Goal: Information Seeking & Learning: Find specific fact

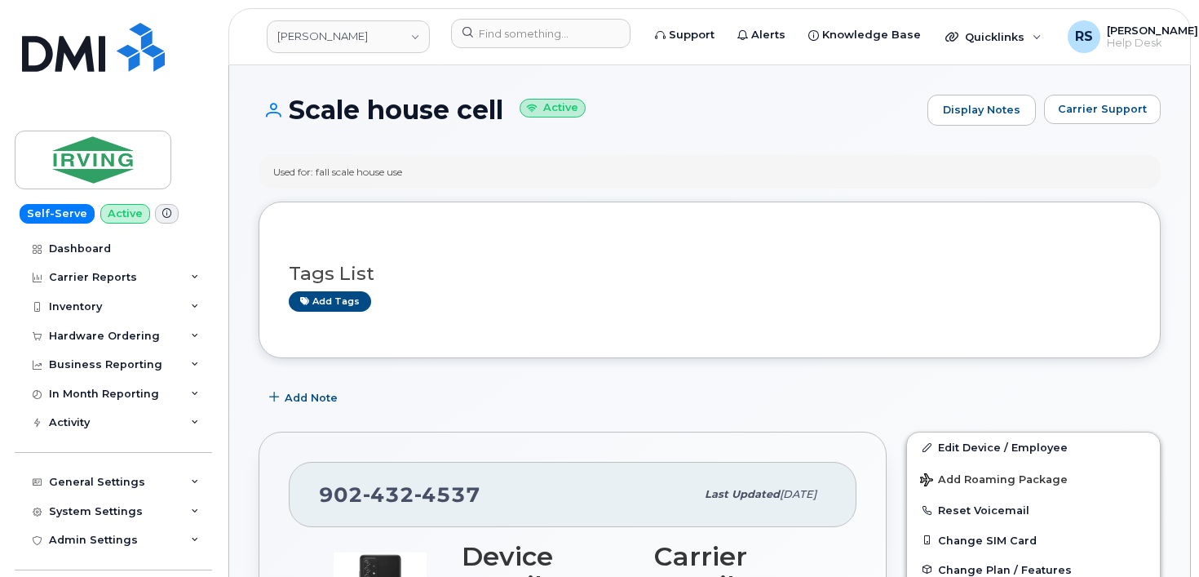
scroll to position [272, 0]
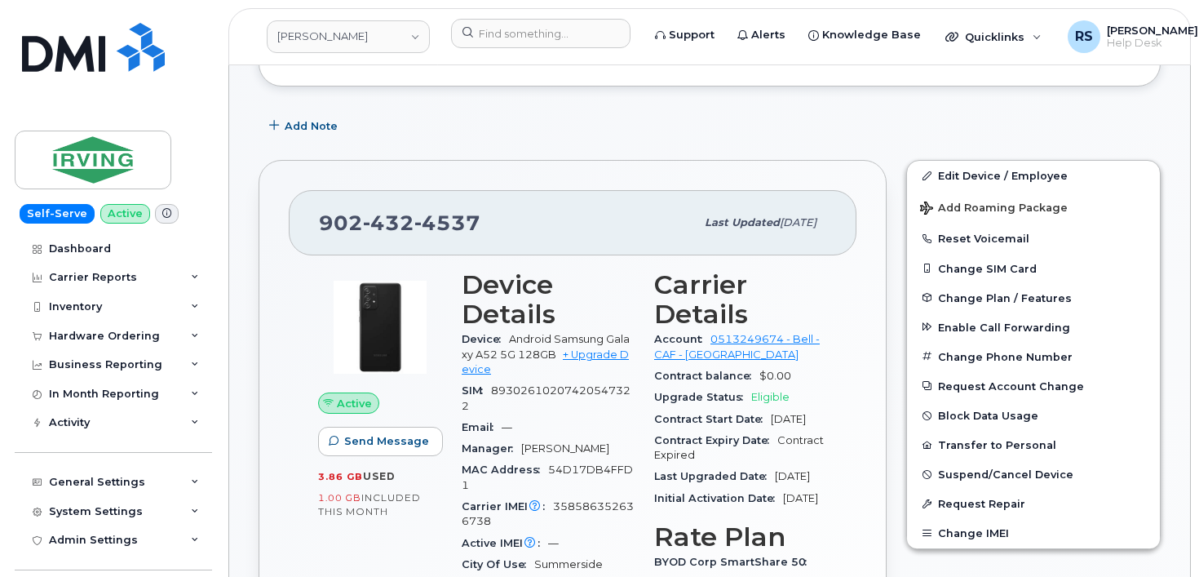
click at [7, 557] on div "Self-Serve Active Dashboard Carrier Reports Monthly Billing Data Daily Data Poo…" at bounding box center [110, 288] width 221 height 577
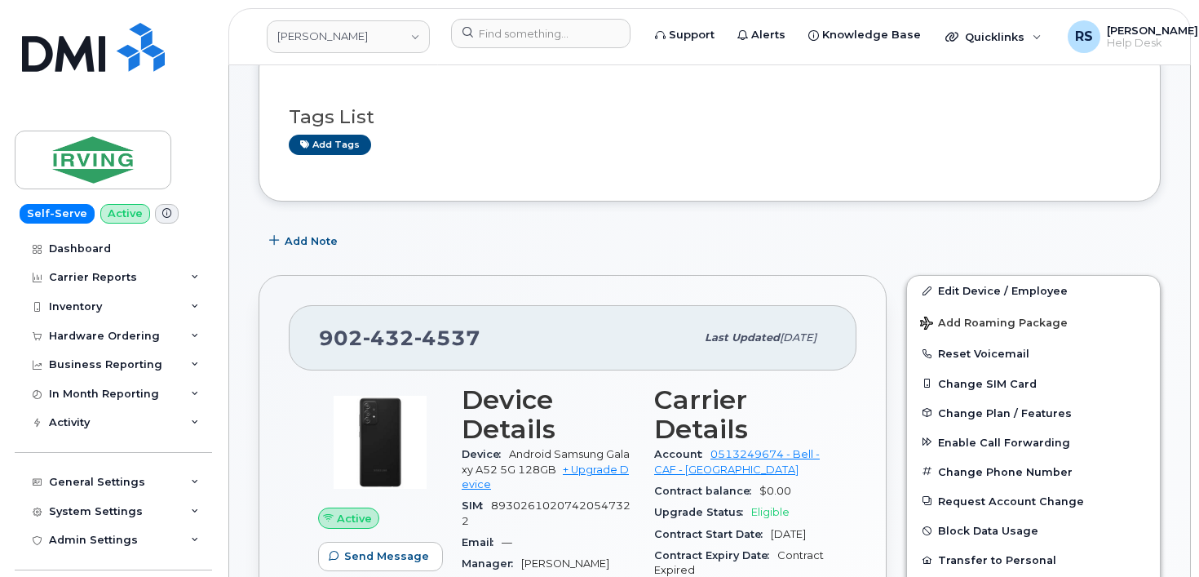
scroll to position [0, 0]
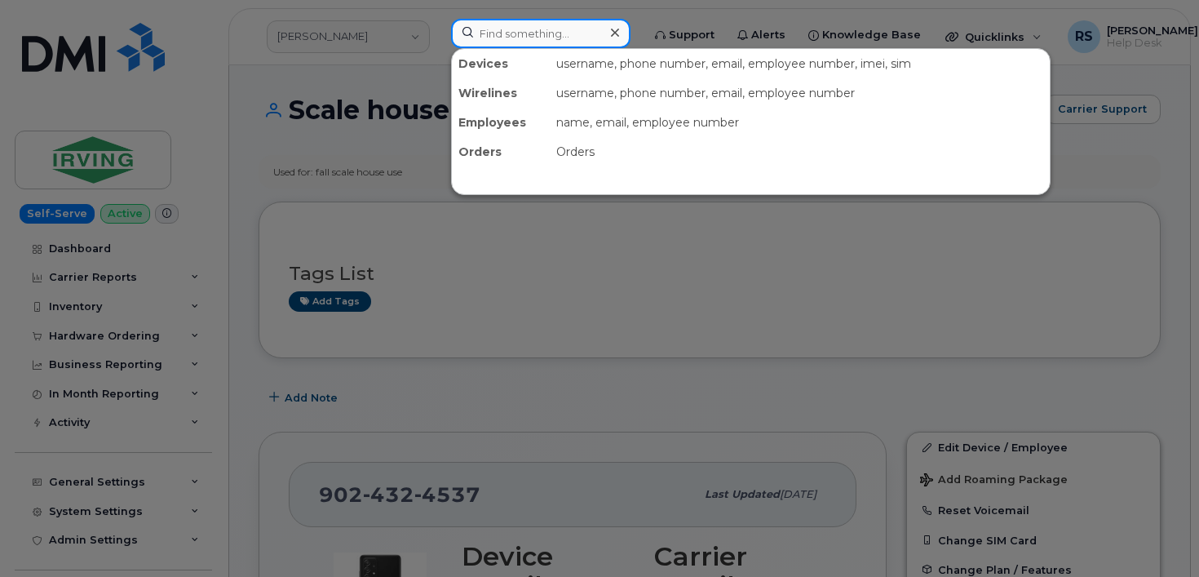
click at [485, 33] on input at bounding box center [540, 33] width 179 height 29
paste input "6195080192"
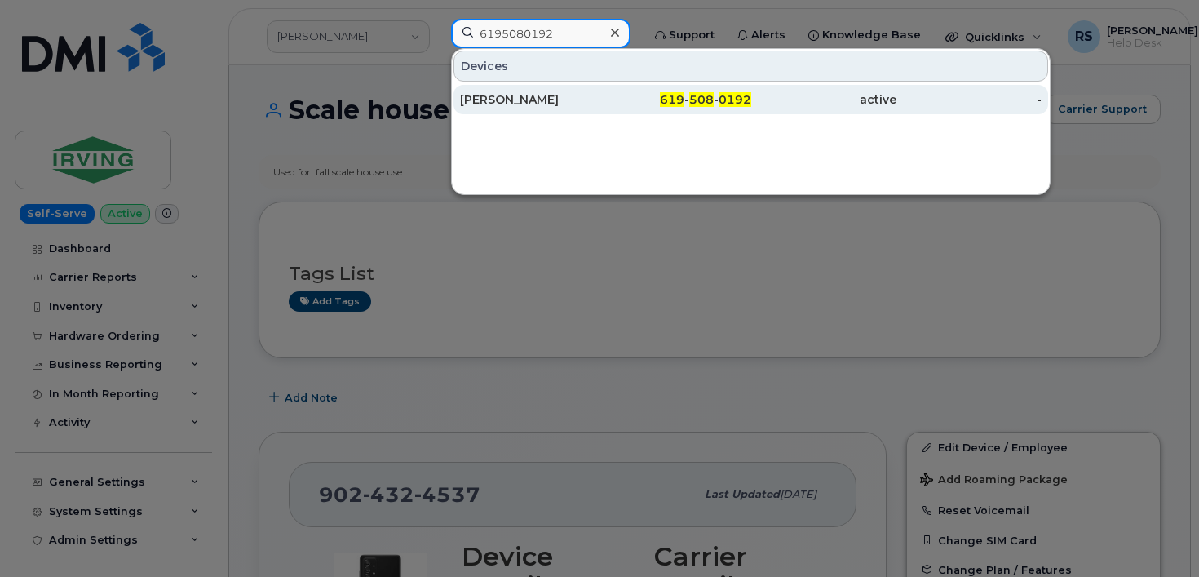
type input "6195080192"
click at [518, 97] on div "JESSIE THORSTEINSON" at bounding box center [532, 99] width 145 height 16
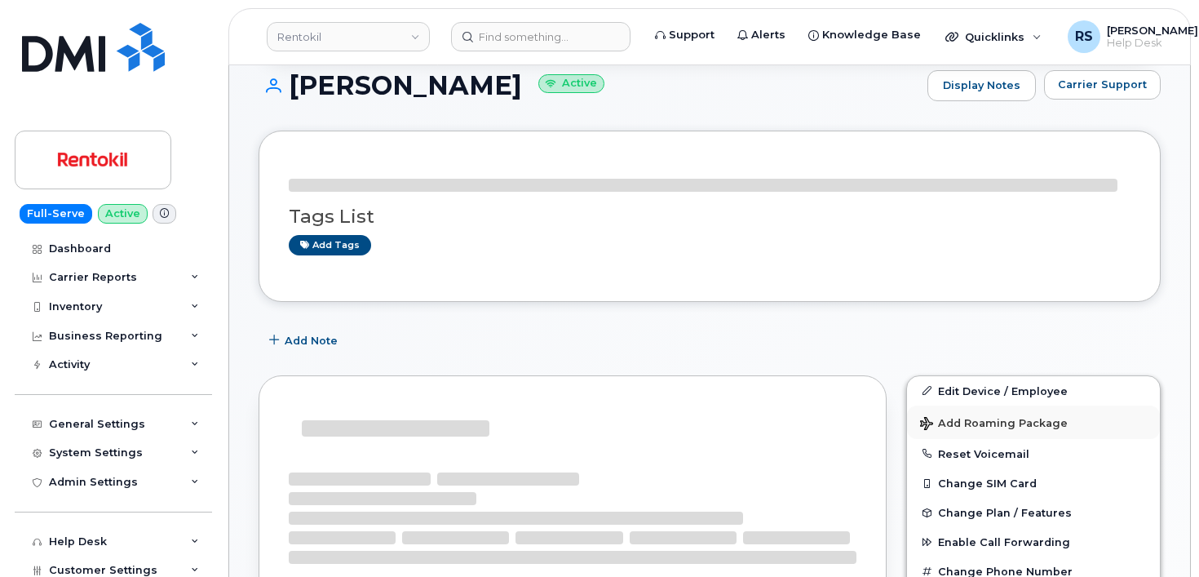
scroll to position [302, 0]
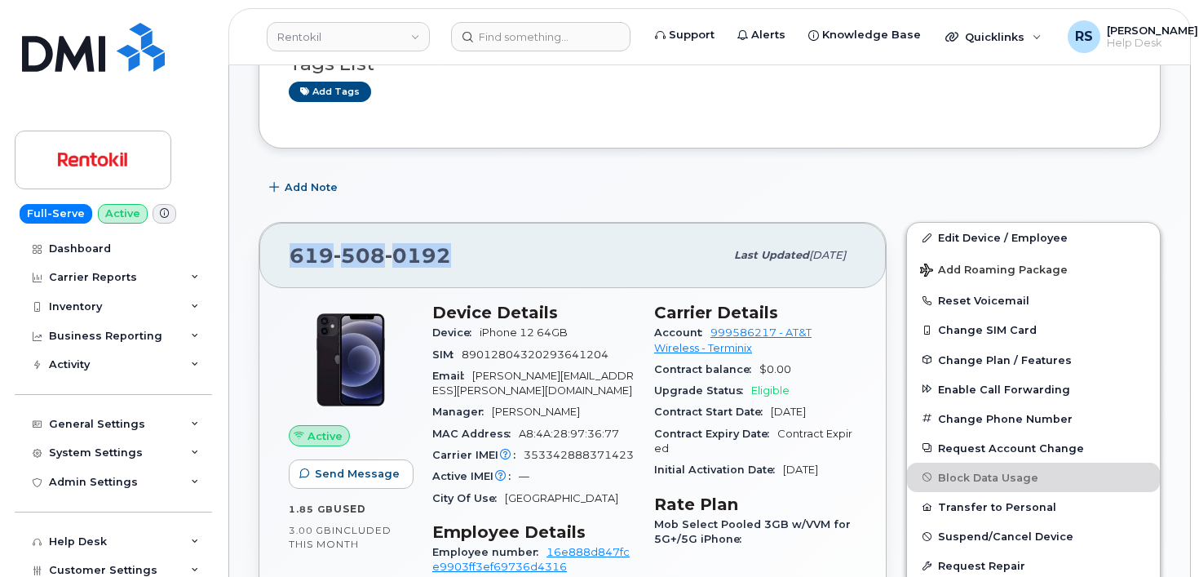
drag, startPoint x: 457, startPoint y: 259, endPoint x: 274, endPoint y: 255, distance: 182.8
copy span "619 508 0192"
click at [675, 179] on div "Add Note" at bounding box center [710, 187] width 902 height 29
click at [12, 526] on div "Full-Serve Active Dashboard Carrier Reports Monthly Billing Data Daily Data Poo…" at bounding box center [110, 288] width 221 height 577
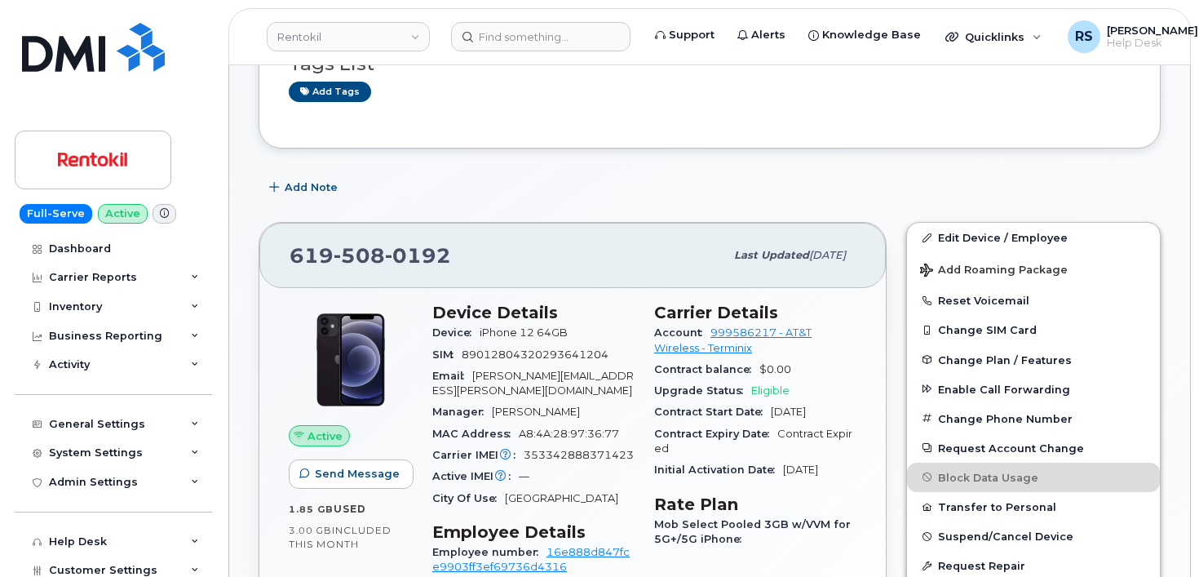
click at [9, 560] on div "Full-Serve Active Dashboard Carrier Reports Monthly Billing Data Daily Data Poo…" at bounding box center [110, 288] width 221 height 577
click at [414, 188] on div "Add Note" at bounding box center [710, 187] width 902 height 29
click at [7, 571] on div "Full-Serve Active Dashboard Carrier Reports Monthly Billing Data Daily Data Poo…" at bounding box center [110, 288] width 221 height 577
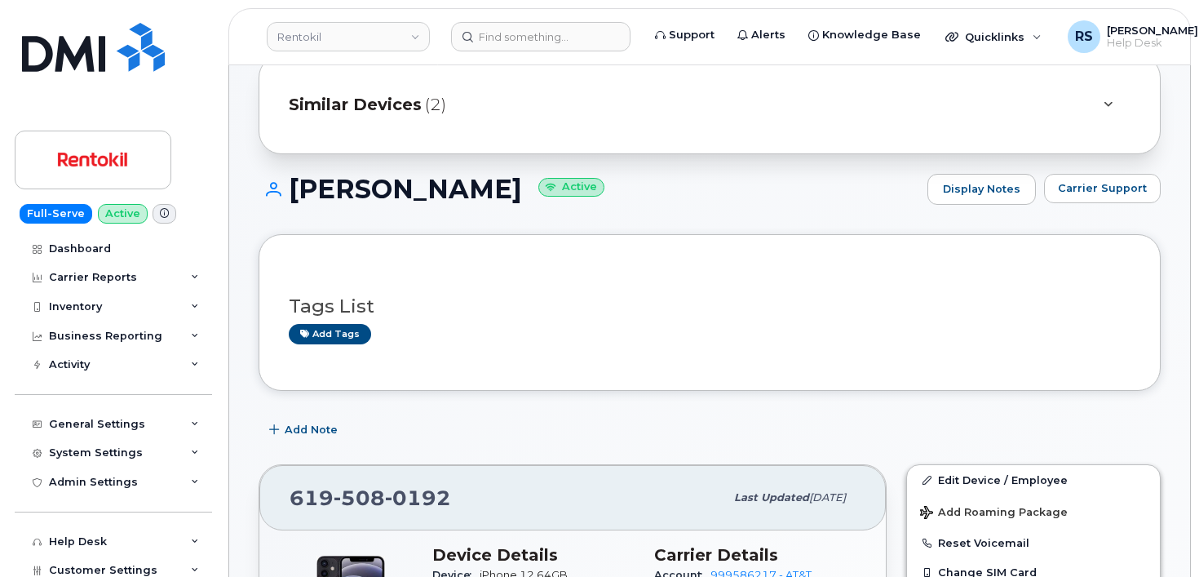
scroll to position [0, 0]
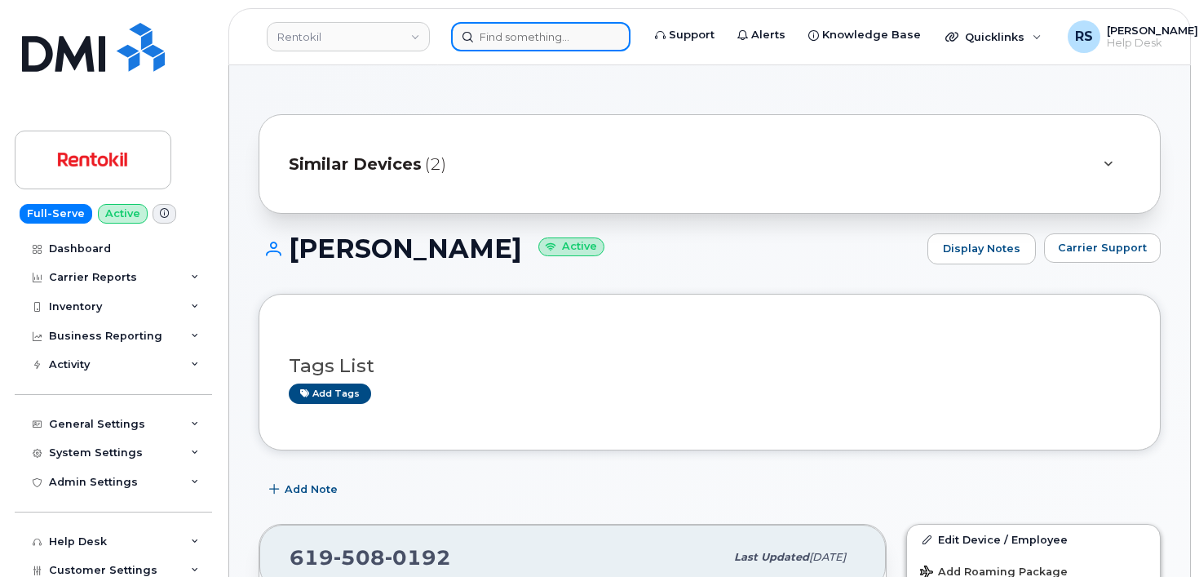
click at [494, 34] on input at bounding box center [540, 36] width 179 height 29
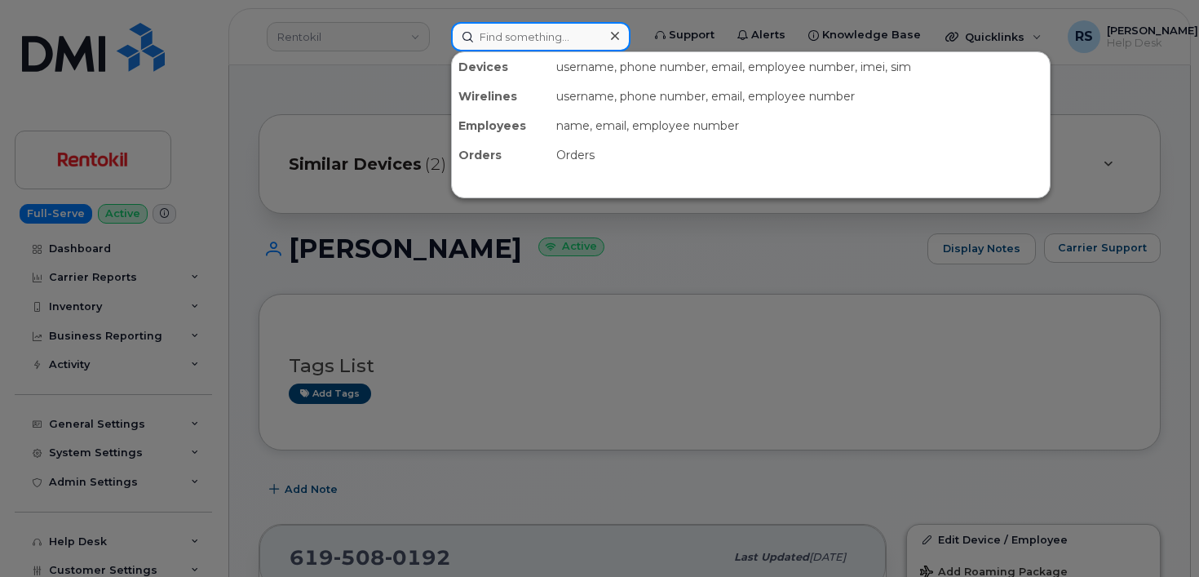
paste input "(913) 436-9047"
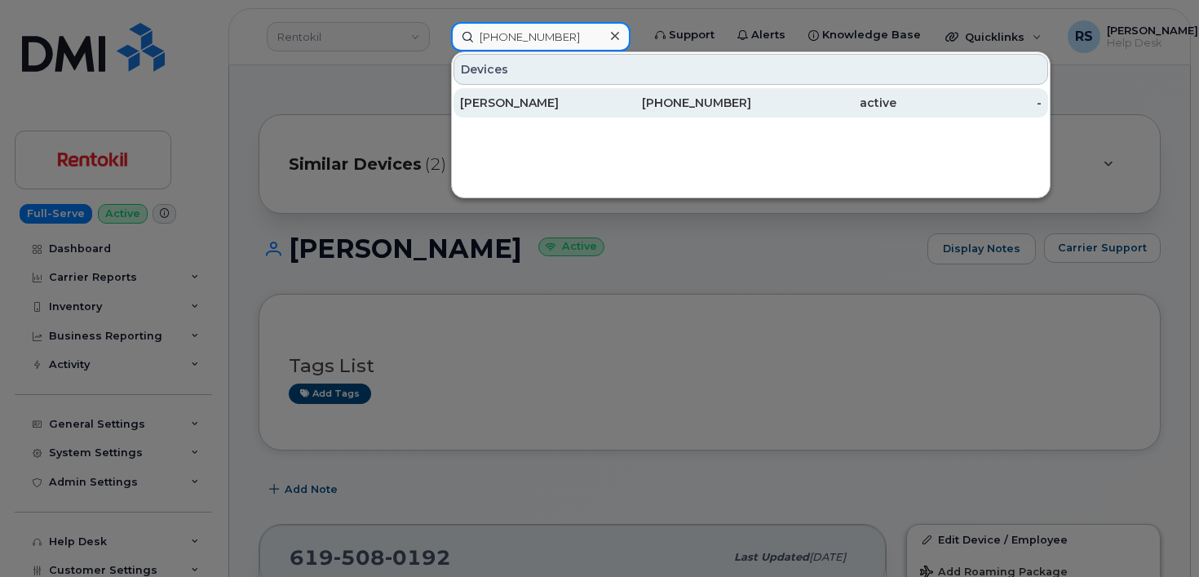
type input "(913) 436-9047"
click at [486, 99] on div "[PERSON_NAME]" at bounding box center [532, 103] width 145 height 16
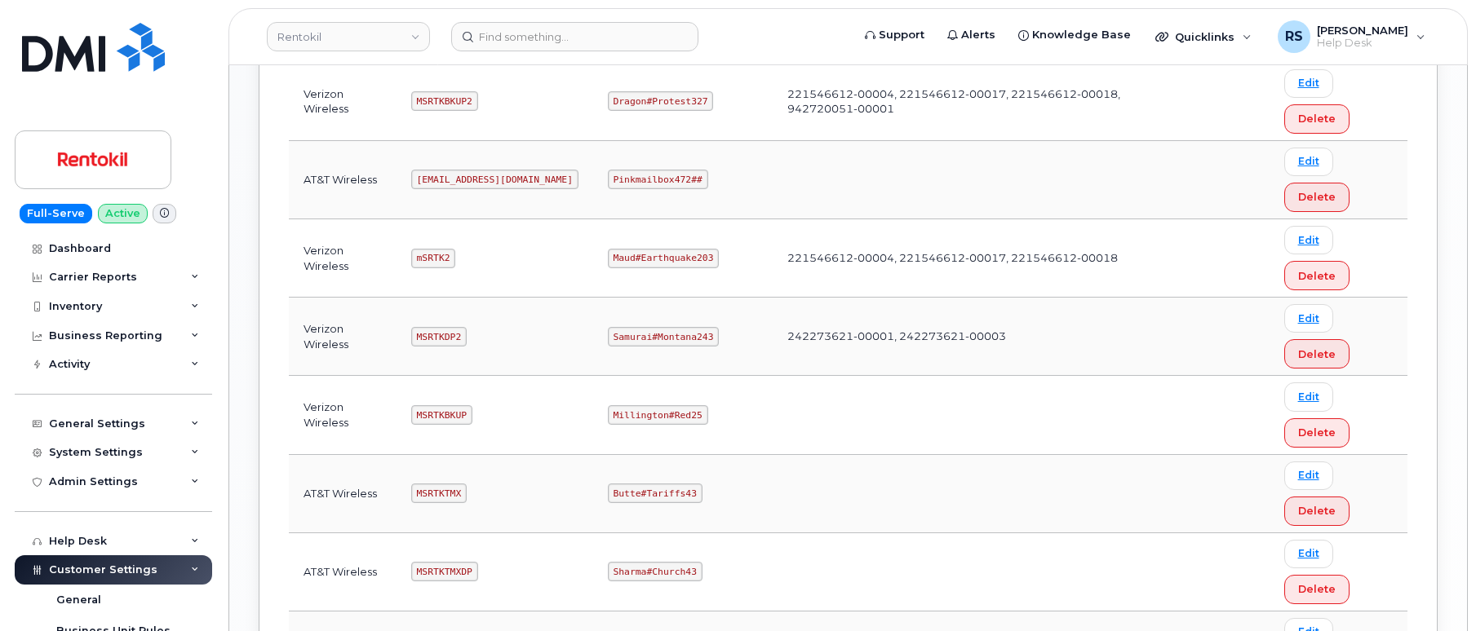
scroll to position [1142, 0]
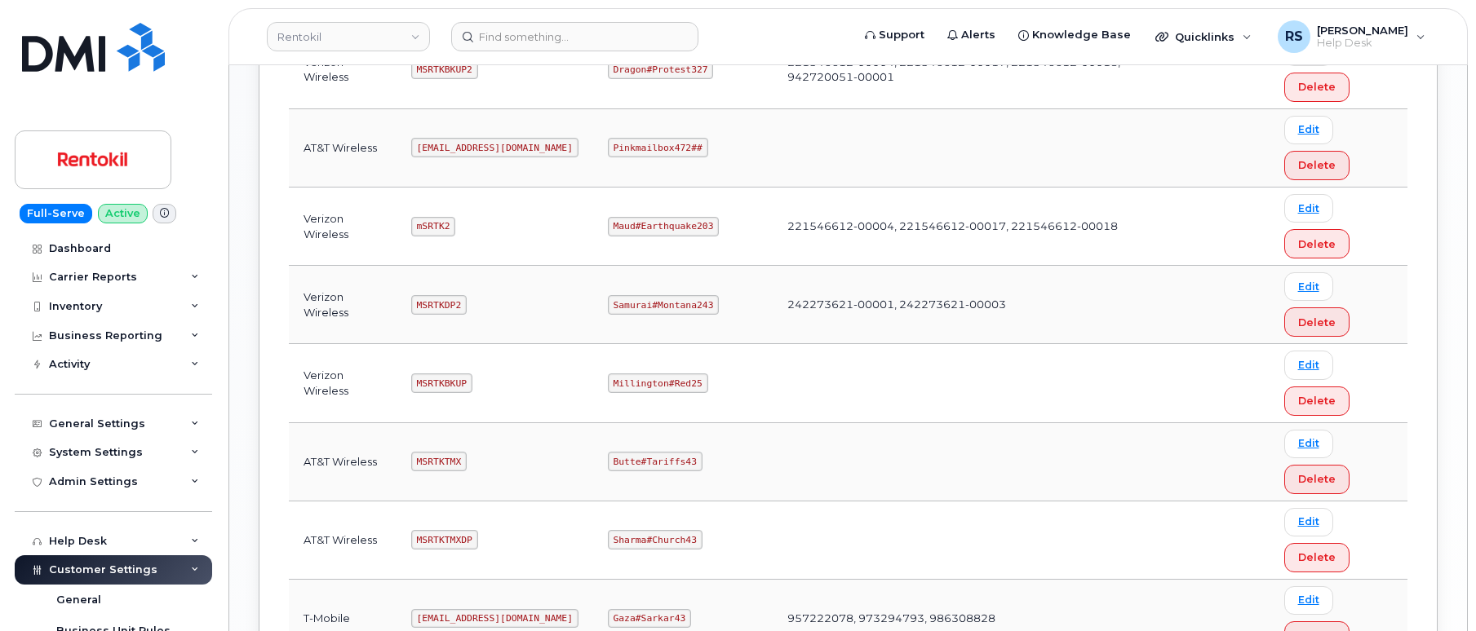
click at [432, 460] on code "MSRTKTMX" at bounding box center [438, 462] width 55 height 20
copy code "MSRTKTMX"
drag, startPoint x: 614, startPoint y: 463, endPoint x: 724, endPoint y: 464, distance: 110.2
click at [724, 464] on td "Butte#Tariffs43" at bounding box center [682, 462] width 179 height 78
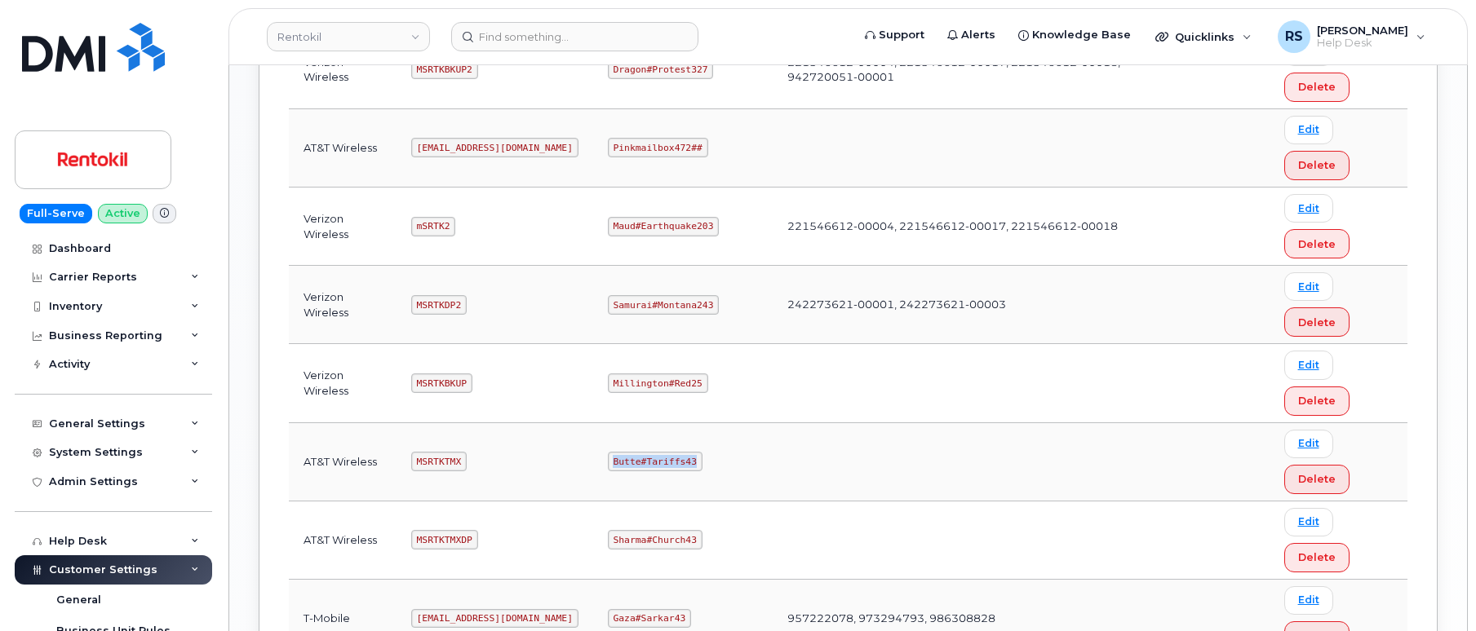
copy code "Butte#Tariffs43"
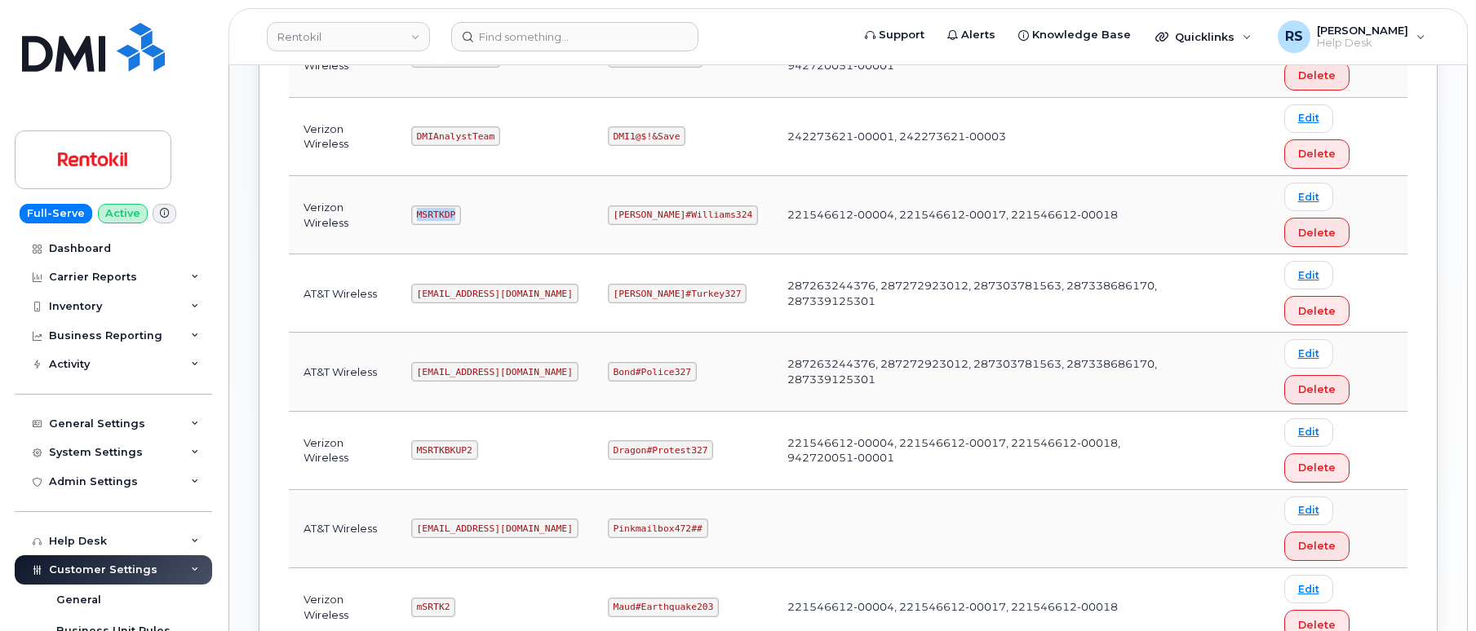
drag, startPoint x: 421, startPoint y: 213, endPoint x: 469, endPoint y: 219, distance: 48.6
click at [469, 219] on td "MSRTKDP" at bounding box center [495, 215] width 197 height 78
copy code "MSRTKDP"
drag, startPoint x: 613, startPoint y: 215, endPoint x: 708, endPoint y: 217, distance: 95.5
click at [708, 217] on code "Gertie#Williams324" at bounding box center [683, 216] width 150 height 20
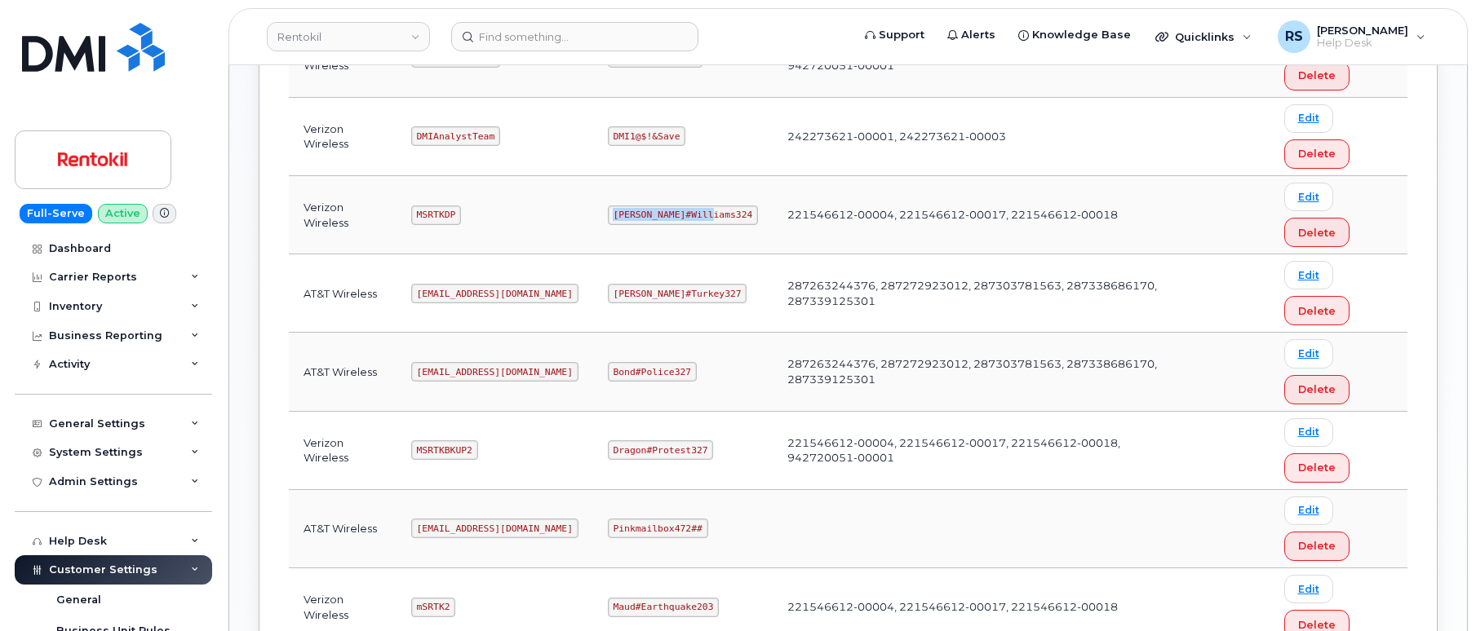
copy code "Gertie#Williams324"
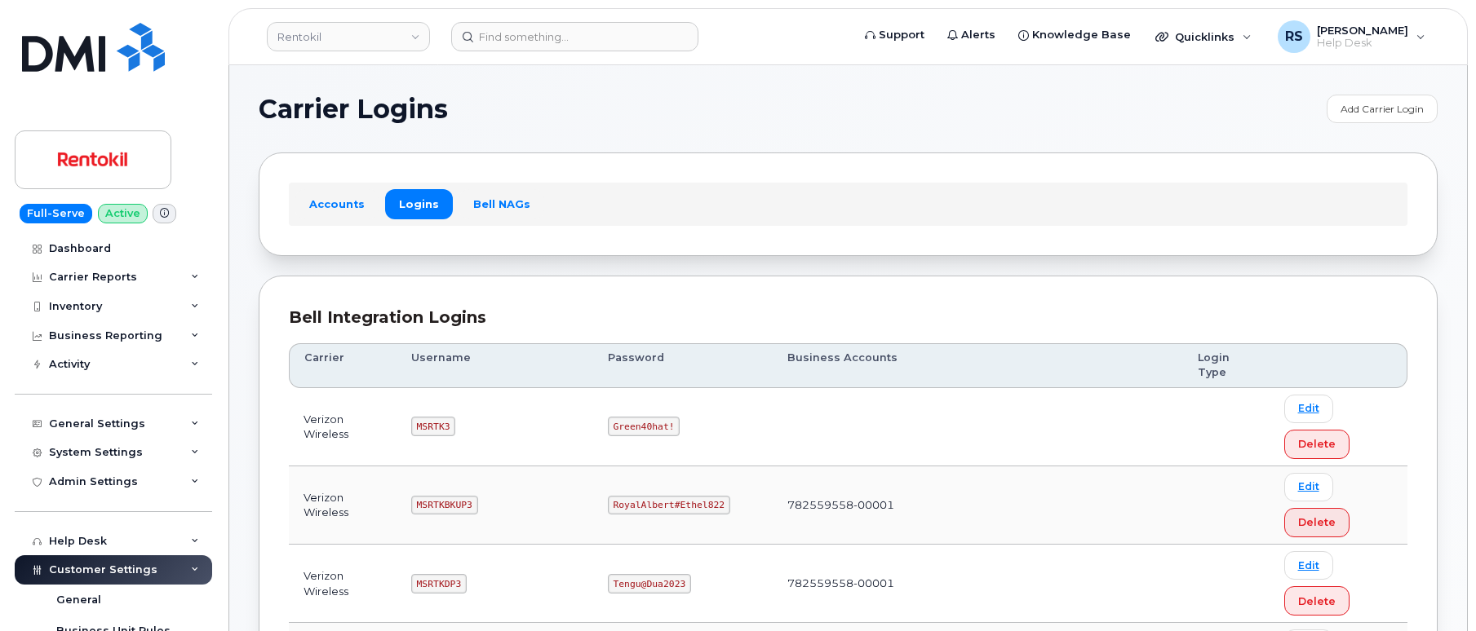
click at [675, 112] on h1 "Carrier Logins" at bounding box center [789, 109] width 1060 height 26
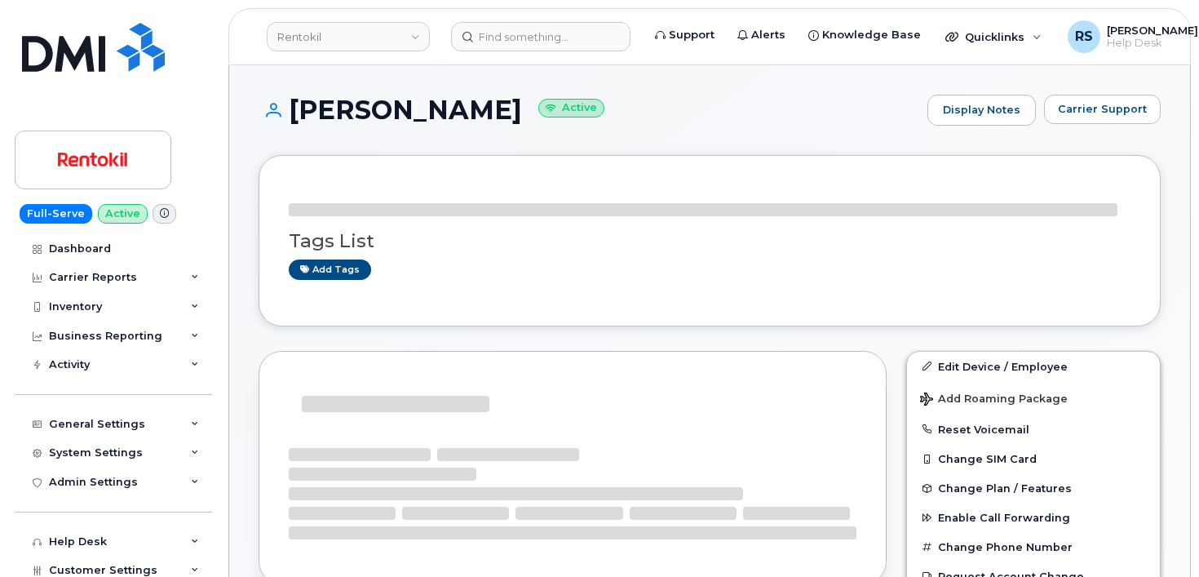
click at [11, 546] on div "Full-Serve Active Dashboard Carrier Reports Monthly Billing Data Daily Data Poo…" at bounding box center [110, 288] width 221 height 577
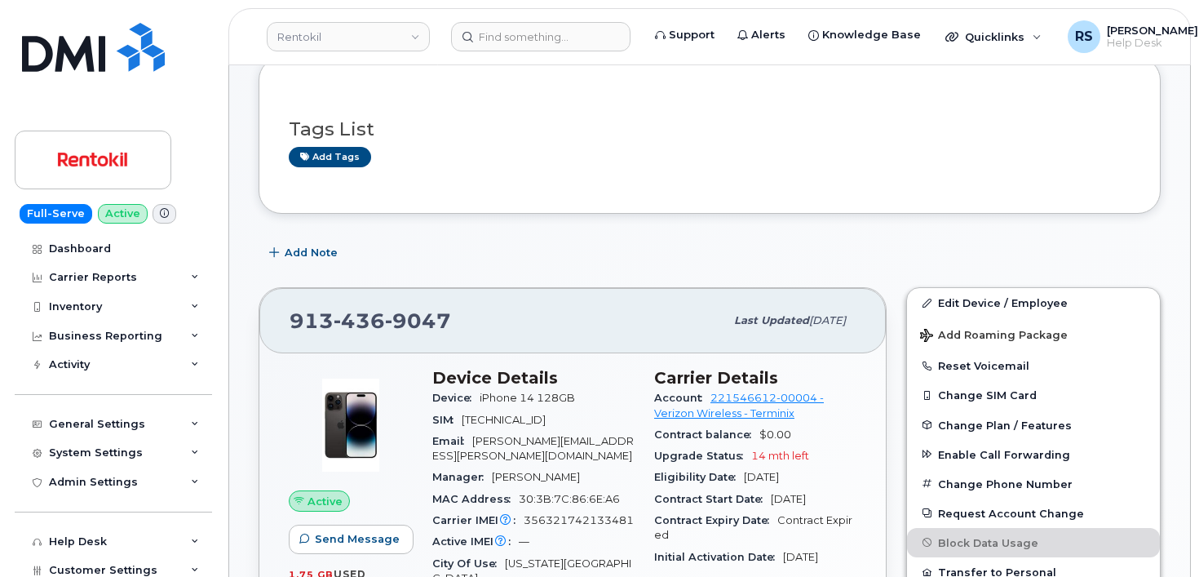
scroll to position [272, 0]
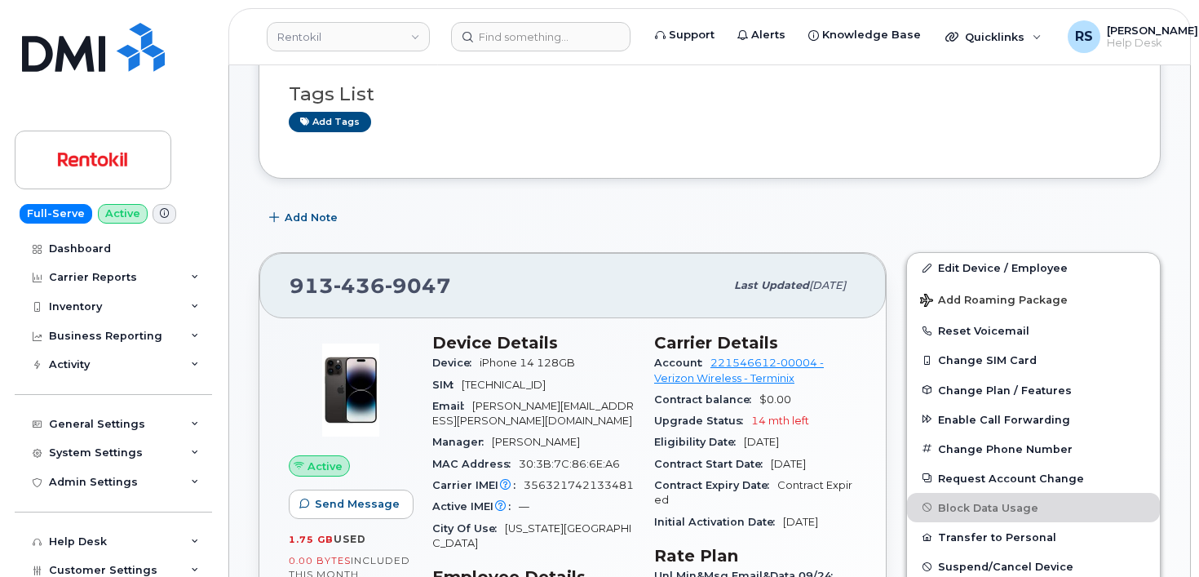
click at [2, 555] on div "Full-Serve Active Dashboard Carrier Reports Monthly Billing Data Daily Data Poo…" at bounding box center [110, 288] width 221 height 577
click at [435, 212] on div "Add Note" at bounding box center [710, 217] width 902 height 29
drag, startPoint x: 459, startPoint y: 281, endPoint x: 281, endPoint y: 281, distance: 177.9
click at [281, 281] on div "913 436 9047 Last updated Oct 03, 2025" at bounding box center [572, 285] width 627 height 65
copy span "913 436 9047"
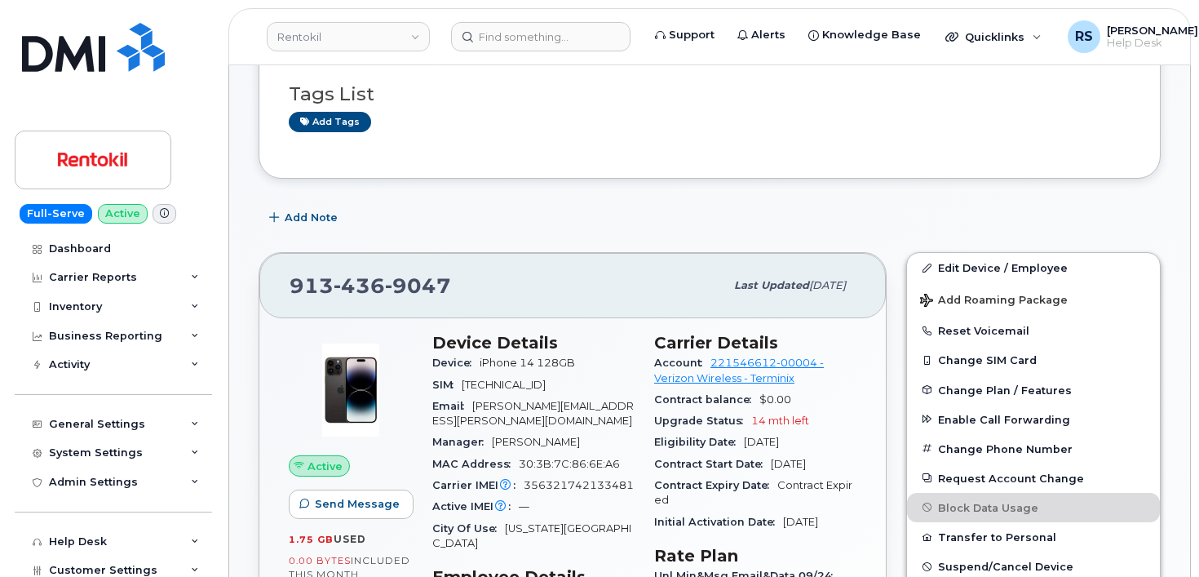
click at [428, 211] on div "Add Note" at bounding box center [710, 217] width 902 height 29
click at [547, 206] on div "Add Note" at bounding box center [710, 217] width 902 height 29
click at [403, 215] on div "Add Note" at bounding box center [710, 217] width 902 height 29
click at [433, 210] on div "Add Note" at bounding box center [710, 217] width 902 height 29
click at [434, 205] on div "Add Note" at bounding box center [710, 217] width 902 height 29
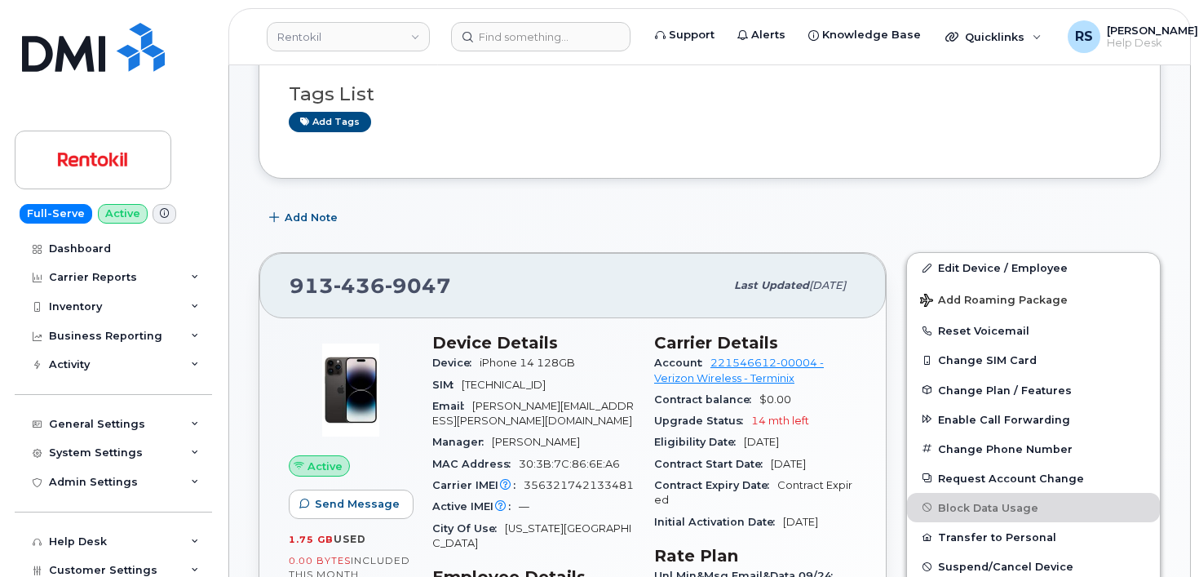
click at [249, 516] on div "913 436 9047 Last updated Oct 03, 2025 Active Send Message 1.75 GB  used 0.00 B…" at bounding box center [573, 562] width 648 height 641
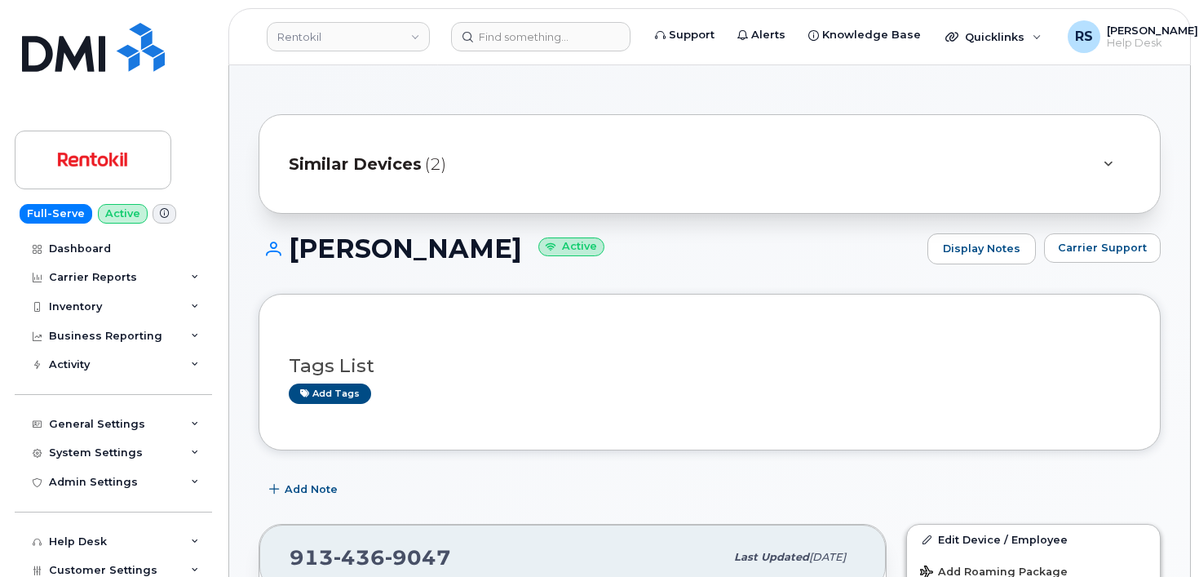
click at [13, 558] on div "Full-Serve Active Dashboard Carrier Reports Monthly Billing Data Daily Data Poo…" at bounding box center [110, 288] width 221 height 577
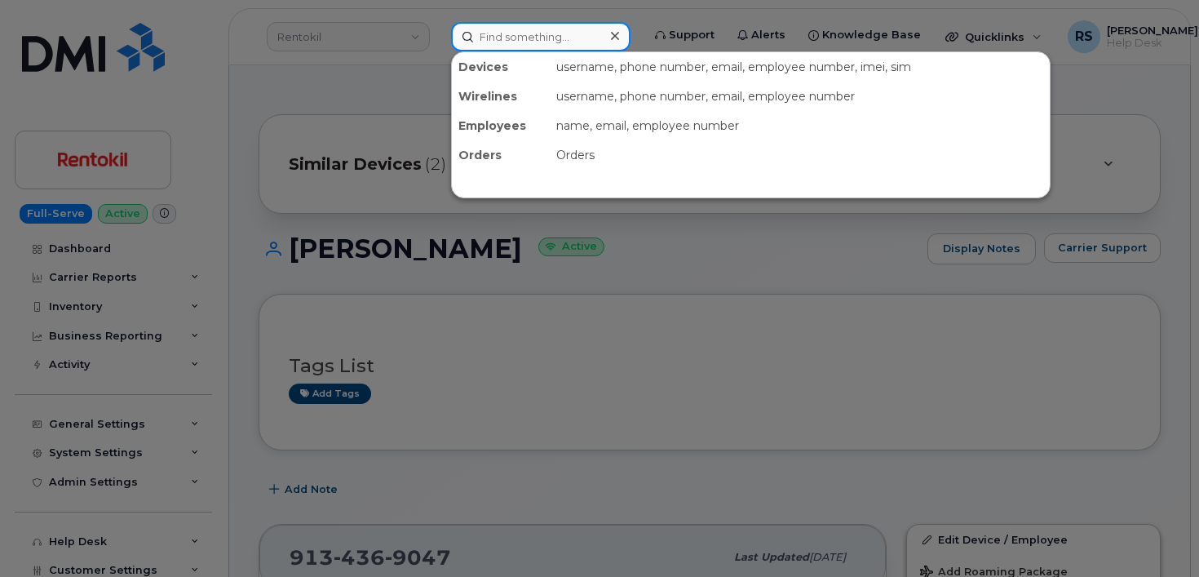
click at [482, 33] on input at bounding box center [540, 36] width 179 height 29
paste input "Rickey Evans"
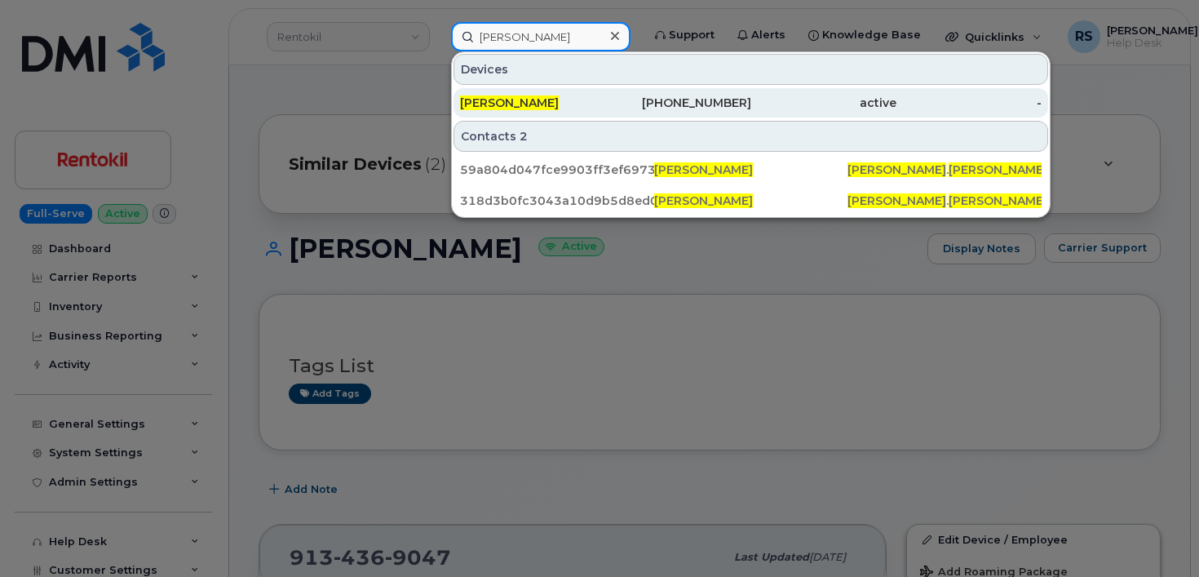
type input "Rickey Evans"
click at [652, 105] on div "706-457-3910" at bounding box center [677, 103] width 145 height 16
click at [530, 104] on span "RICKEY EVANS" at bounding box center [509, 102] width 99 height 15
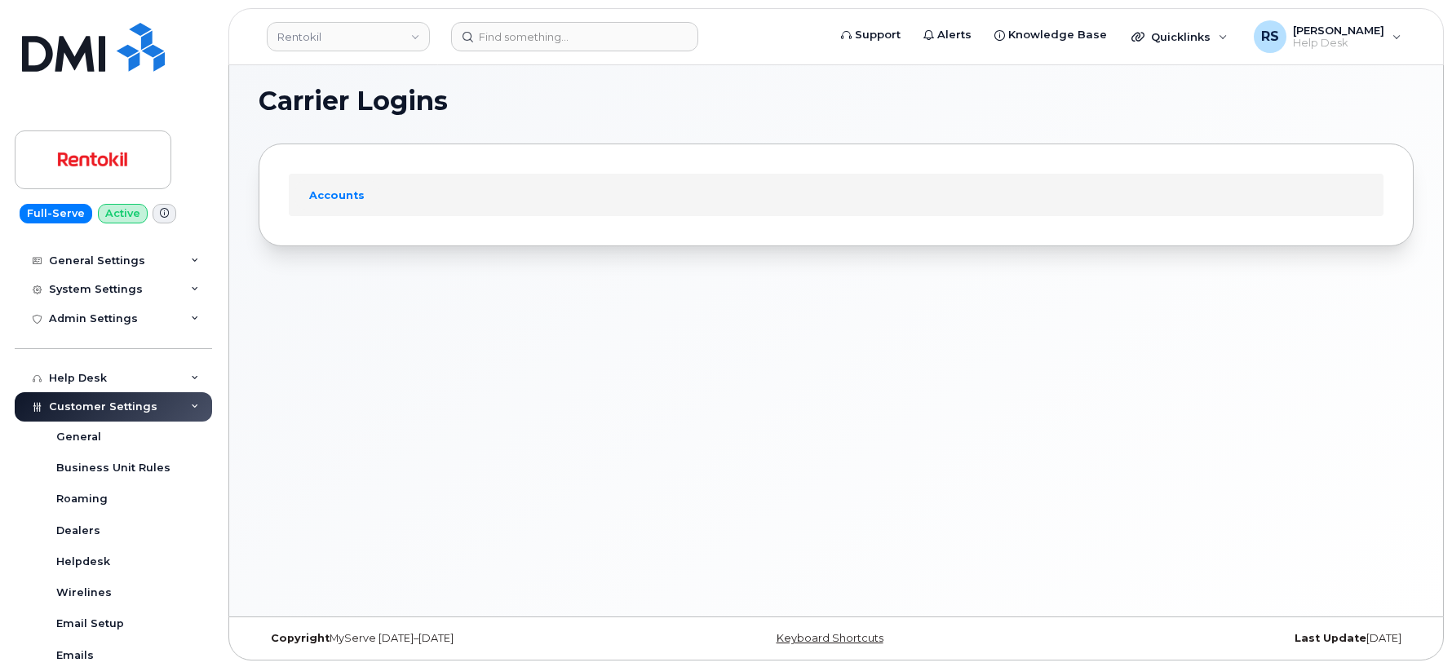
scroll to position [8, 0]
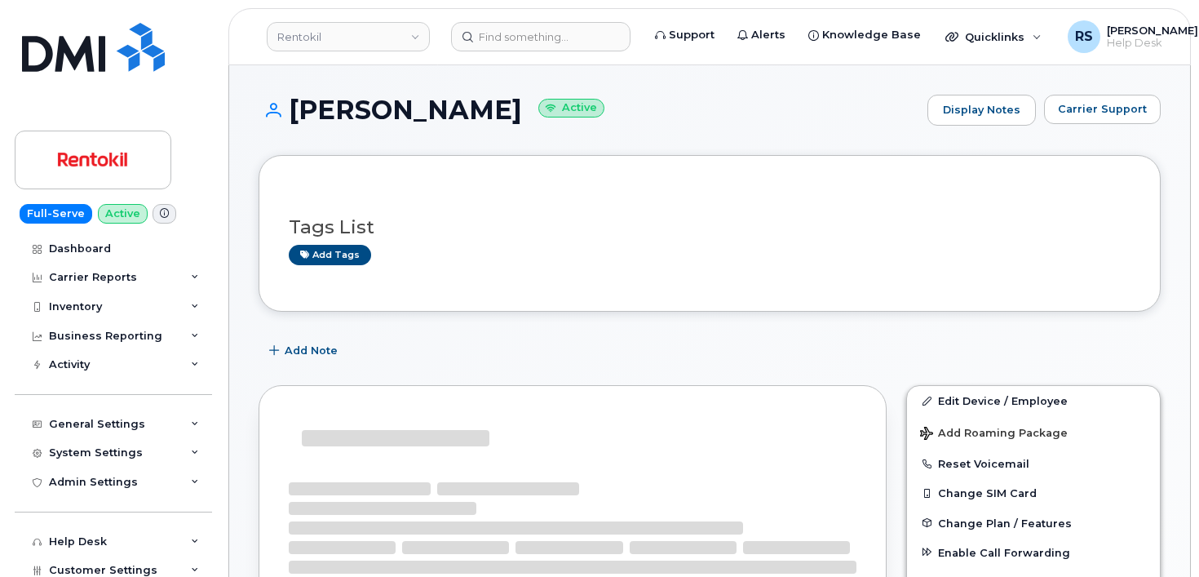
click at [766, 102] on h1 "RICKEY EVANS Active" at bounding box center [589, 109] width 661 height 29
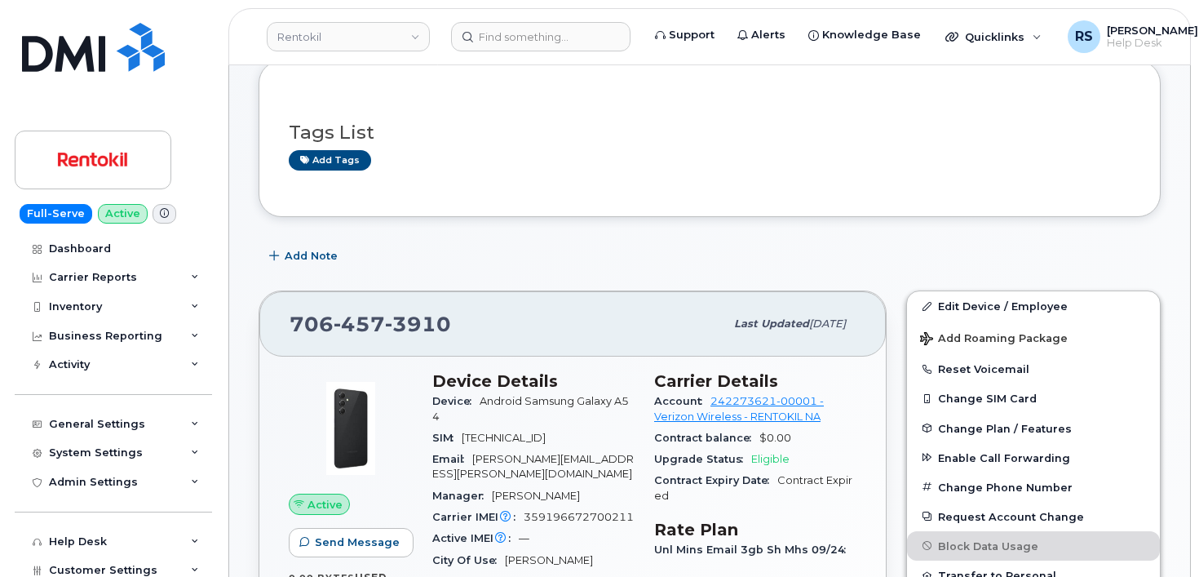
scroll to position [109, 0]
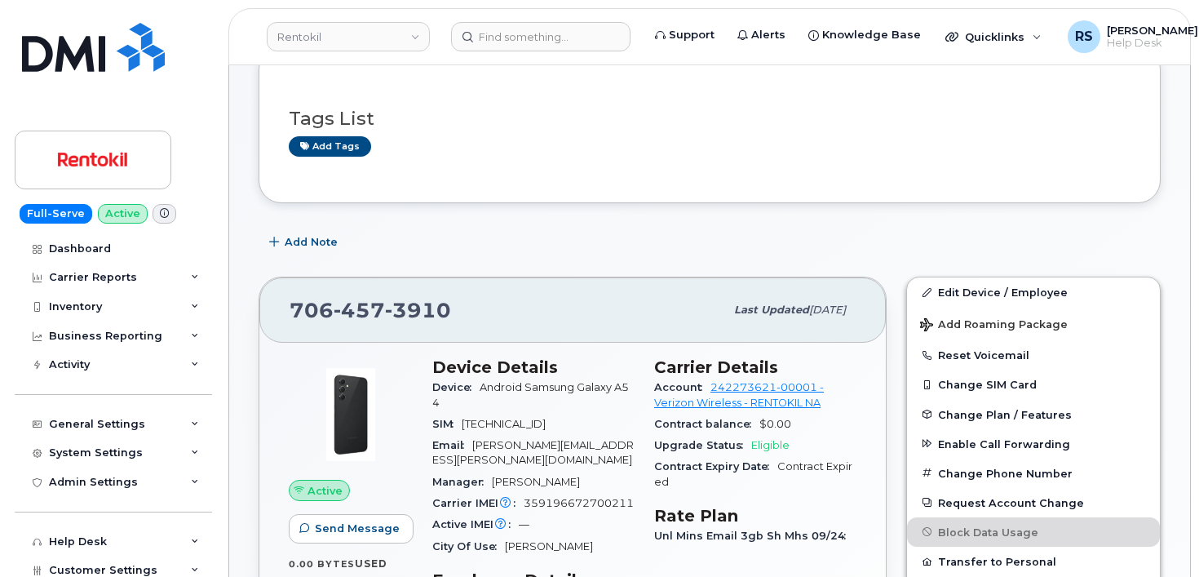
click at [11, 502] on div "Full-Serve Active Dashboard Carrier Reports Monthly Billing Data Daily Data Poo…" at bounding box center [110, 288] width 221 height 577
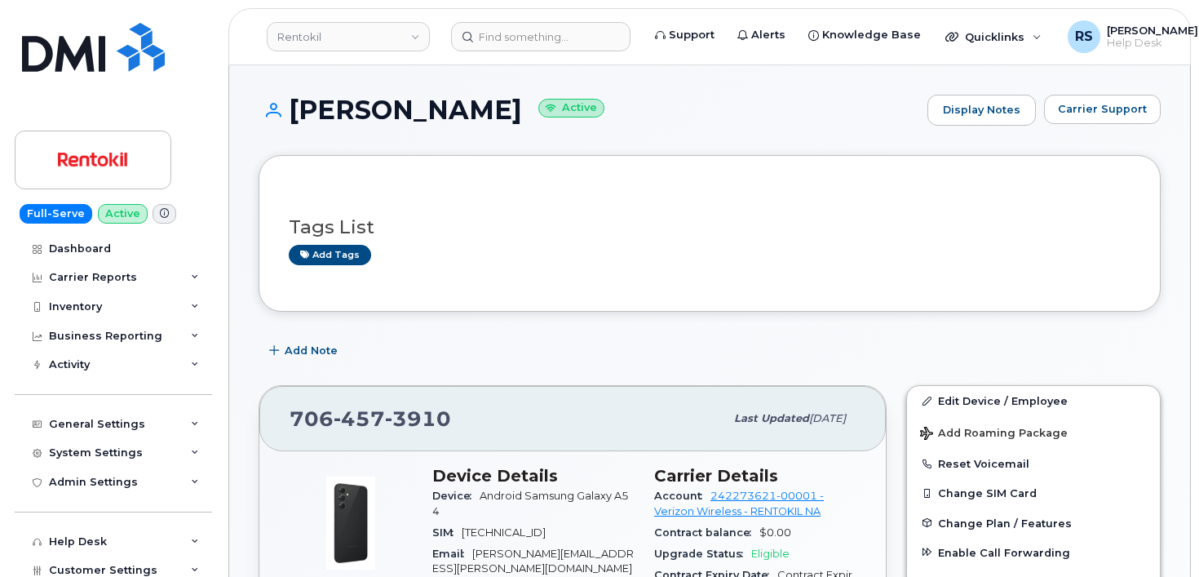
scroll to position [0, 0]
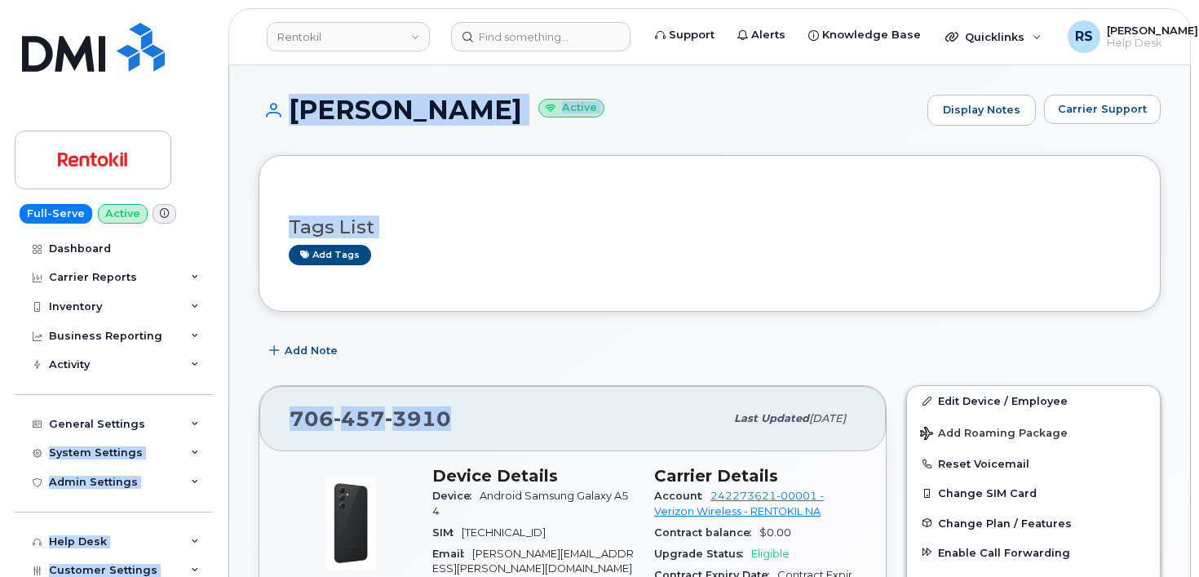
drag, startPoint x: 449, startPoint y: 416, endPoint x: 367, endPoint y: 427, distance: 82.3
click at [366, 418] on span "457" at bounding box center [359, 418] width 51 height 24
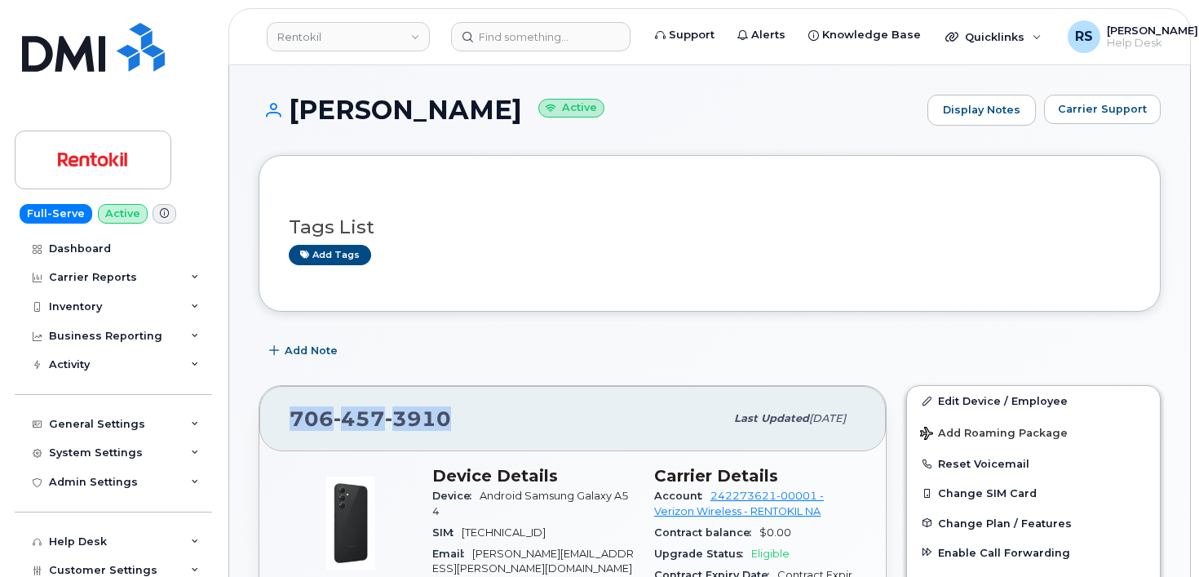
drag, startPoint x: 462, startPoint y: 414, endPoint x: 293, endPoint y: 421, distance: 169.0
click at [293, 421] on div "706 457 3910" at bounding box center [507, 418] width 435 height 34
copy span "706 457 3910"
click at [7, 544] on div "Full-Serve Active Dashboard Carrier Reports Monthly Billing Data Daily Data Poo…" at bounding box center [110, 288] width 221 height 577
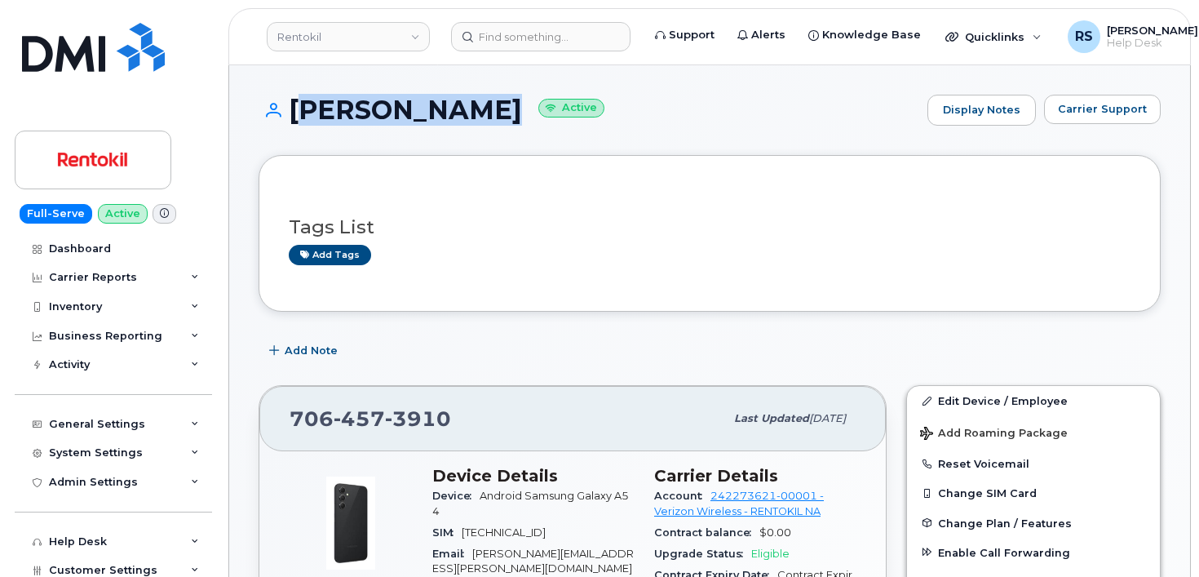
drag, startPoint x: 489, startPoint y: 111, endPoint x: 294, endPoint y: 103, distance: 195.2
click at [291, 103] on h1 "RICKEY EVANS Active" at bounding box center [589, 109] width 661 height 29
copy h1 "RICKEY EVANS"
click at [291, 539] on div at bounding box center [351, 523] width 124 height 114
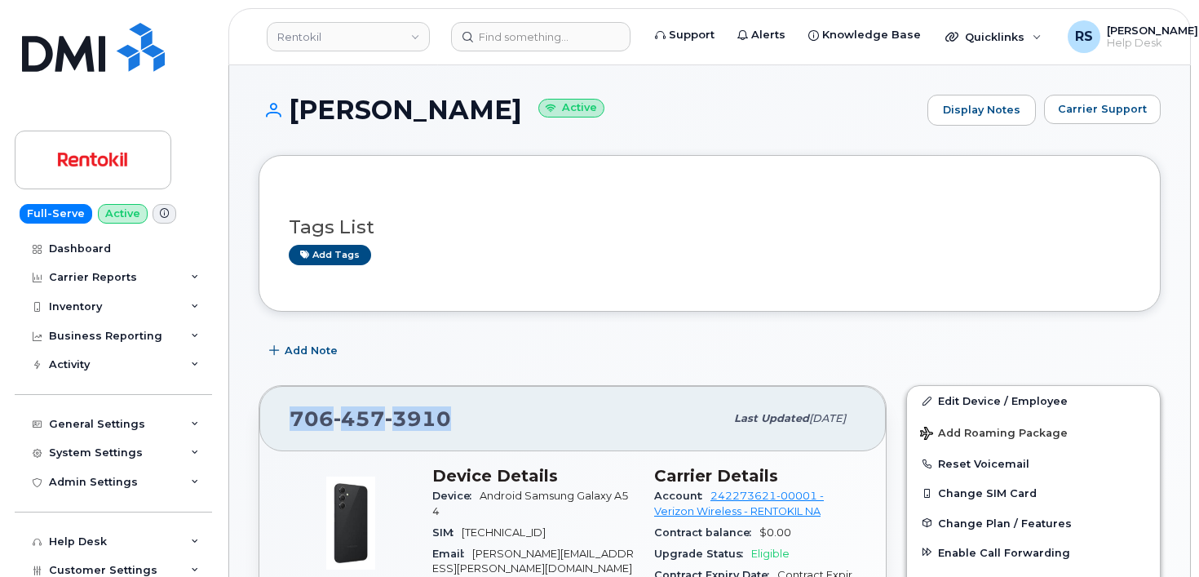
drag, startPoint x: 463, startPoint y: 421, endPoint x: 297, endPoint y: 418, distance: 165.7
click at [284, 418] on div "706 457 3910 Last updated Oct 06, 2025" at bounding box center [572, 418] width 627 height 65
copy span "706 457 3910"
click at [627, 217] on h3 "Tags List" at bounding box center [710, 227] width 842 height 20
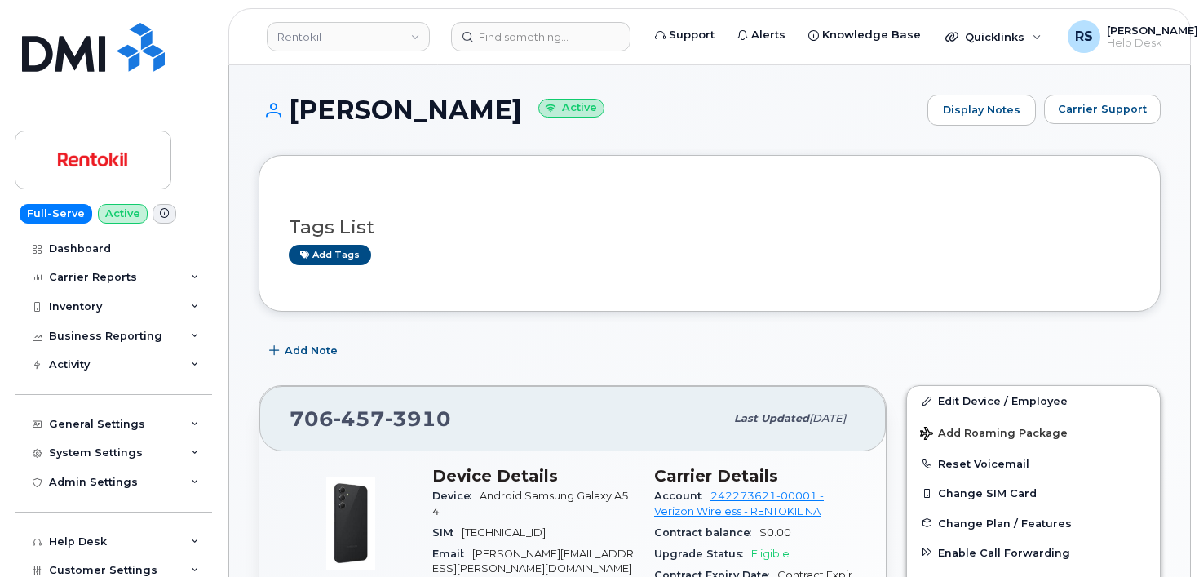
click at [11, 555] on div "Full-Serve Active Dashboard Carrier Reports Monthly Billing Data Daily Data Poo…" at bounding box center [110, 288] width 221 height 577
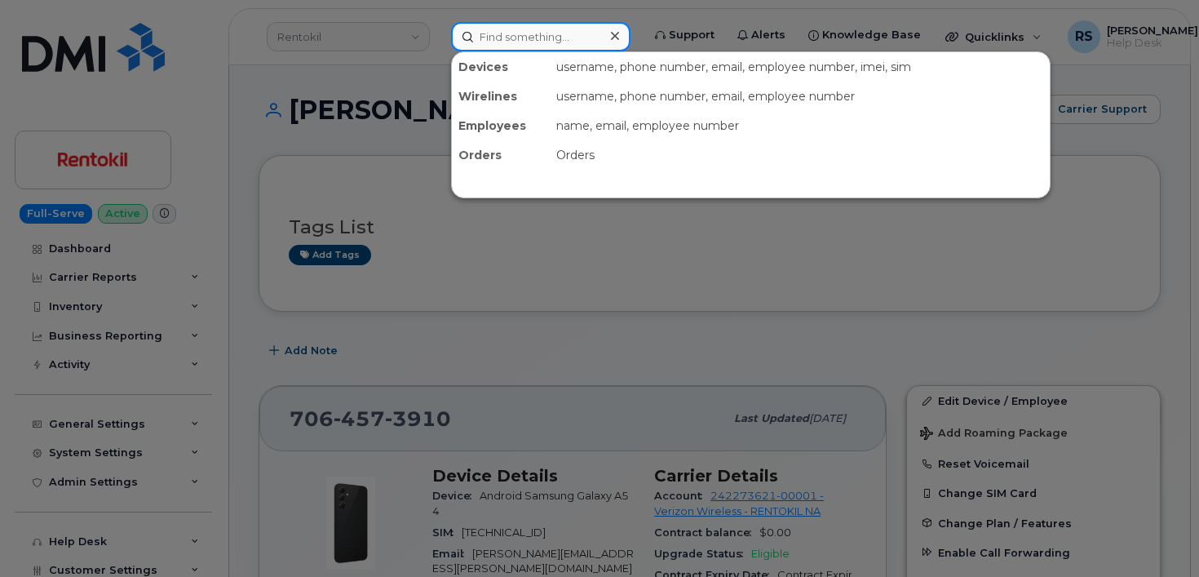
click at [489, 34] on input at bounding box center [540, 36] width 179 height 29
paste input "Naeema Patel"
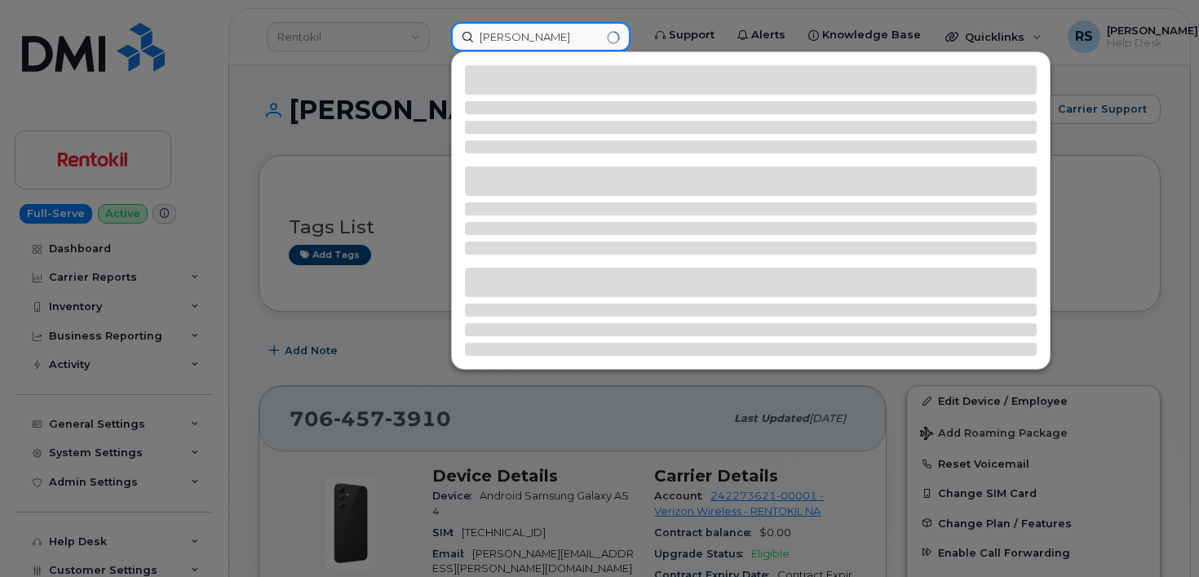
type input "Naeema Patel"
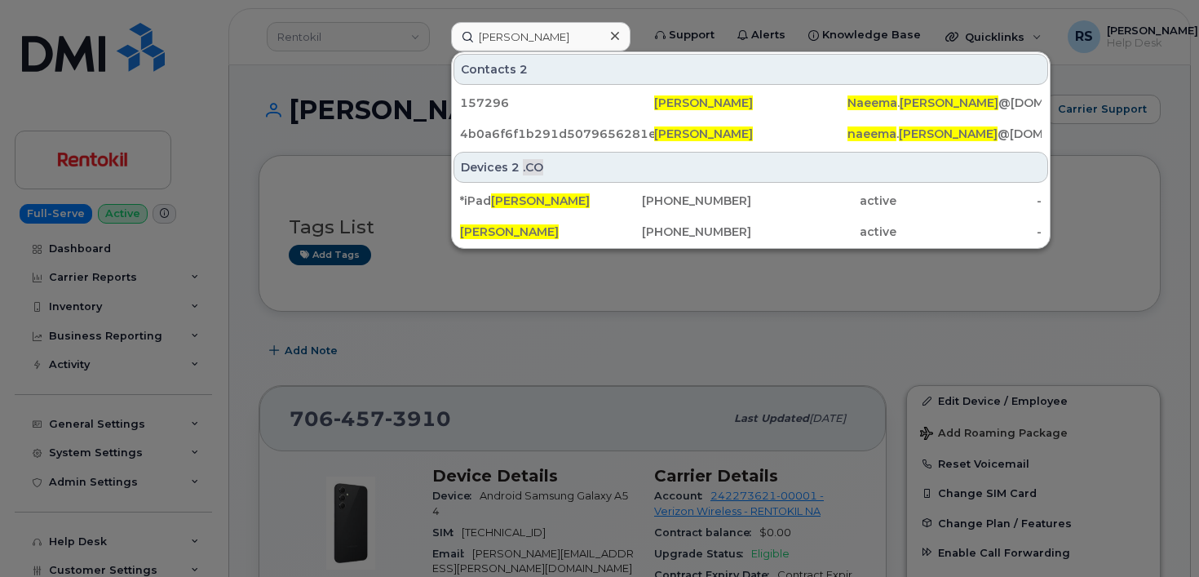
click at [250, 74] on div at bounding box center [599, 288] width 1199 height 577
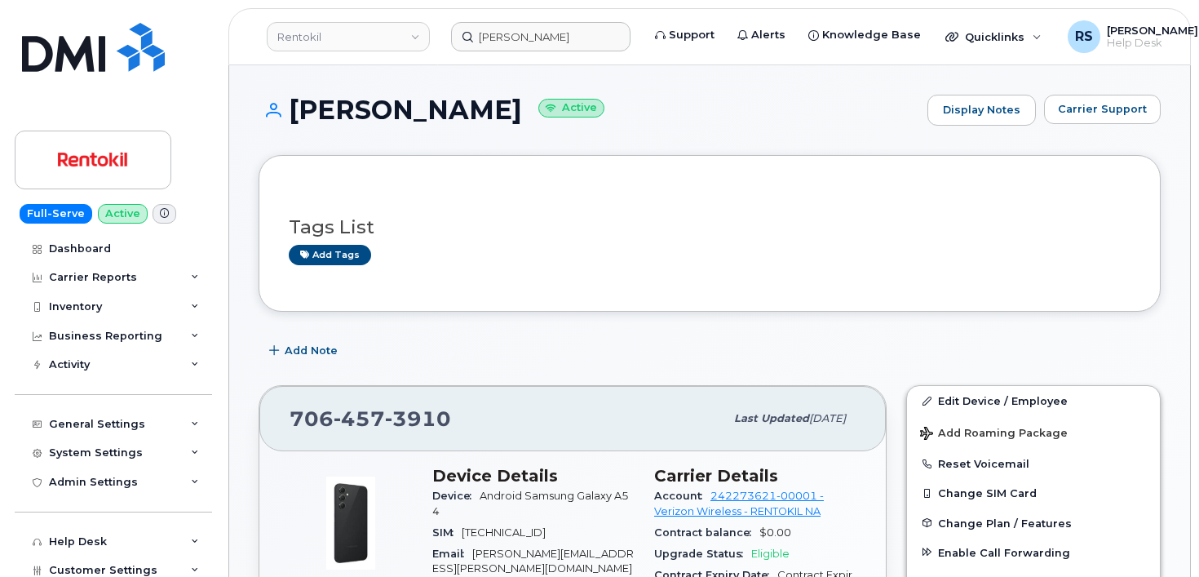
click at [682, 127] on div "RICKEY EVANS Active Display Notes Carrier Support" at bounding box center [710, 125] width 902 height 60
click at [16, 554] on div "Help Desk" at bounding box center [113, 541] width 197 height 29
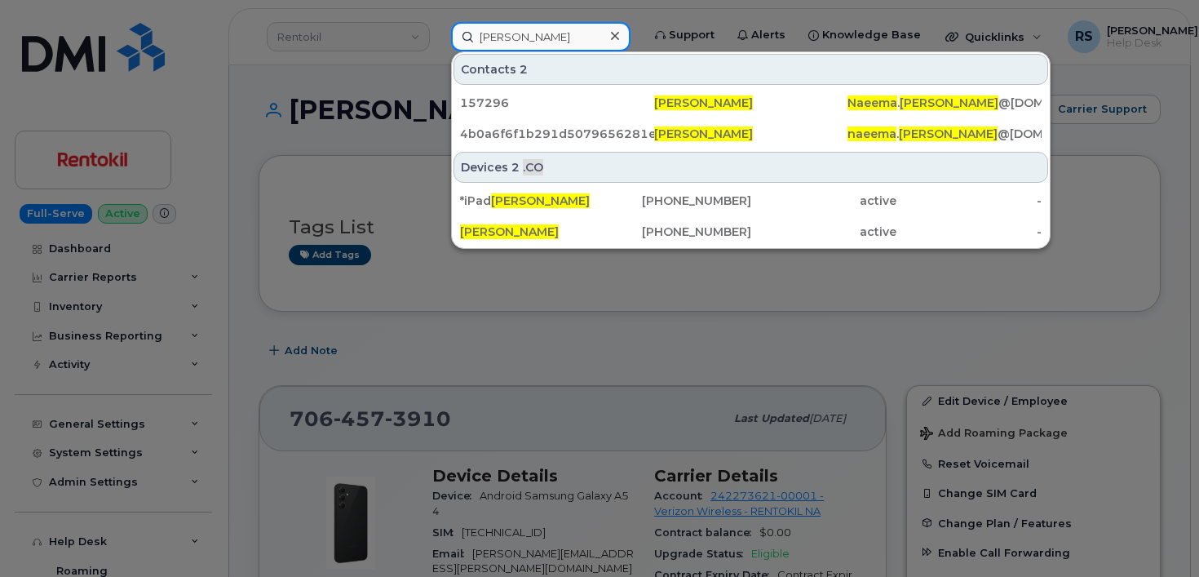
click at [574, 42] on input "Naeema Patel" at bounding box center [540, 36] width 179 height 29
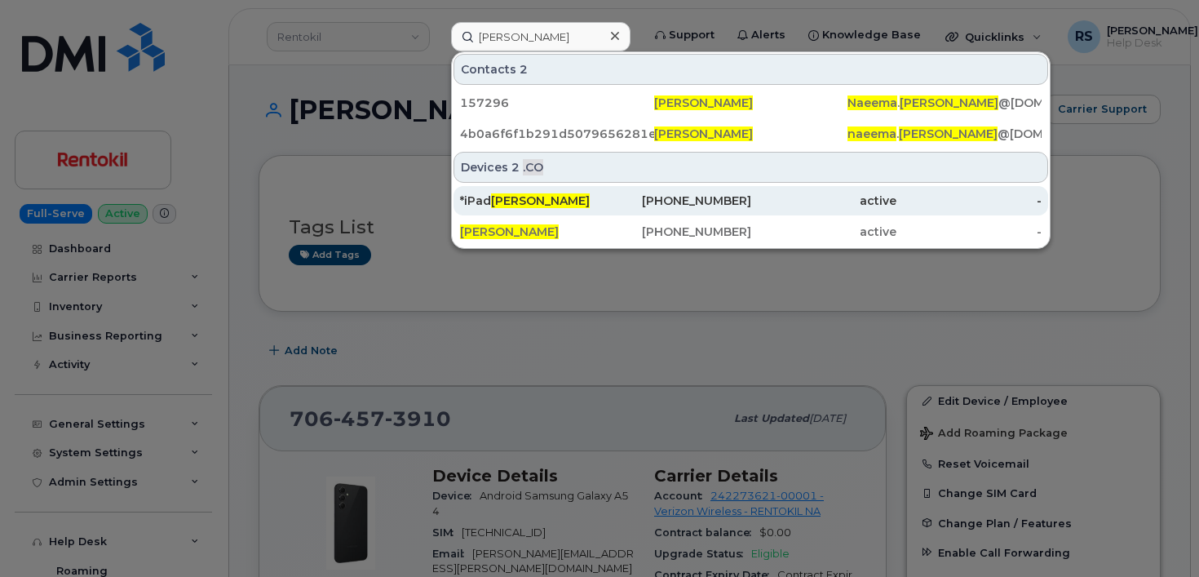
click at [560, 198] on span "Naeema Patel" at bounding box center [540, 200] width 99 height 15
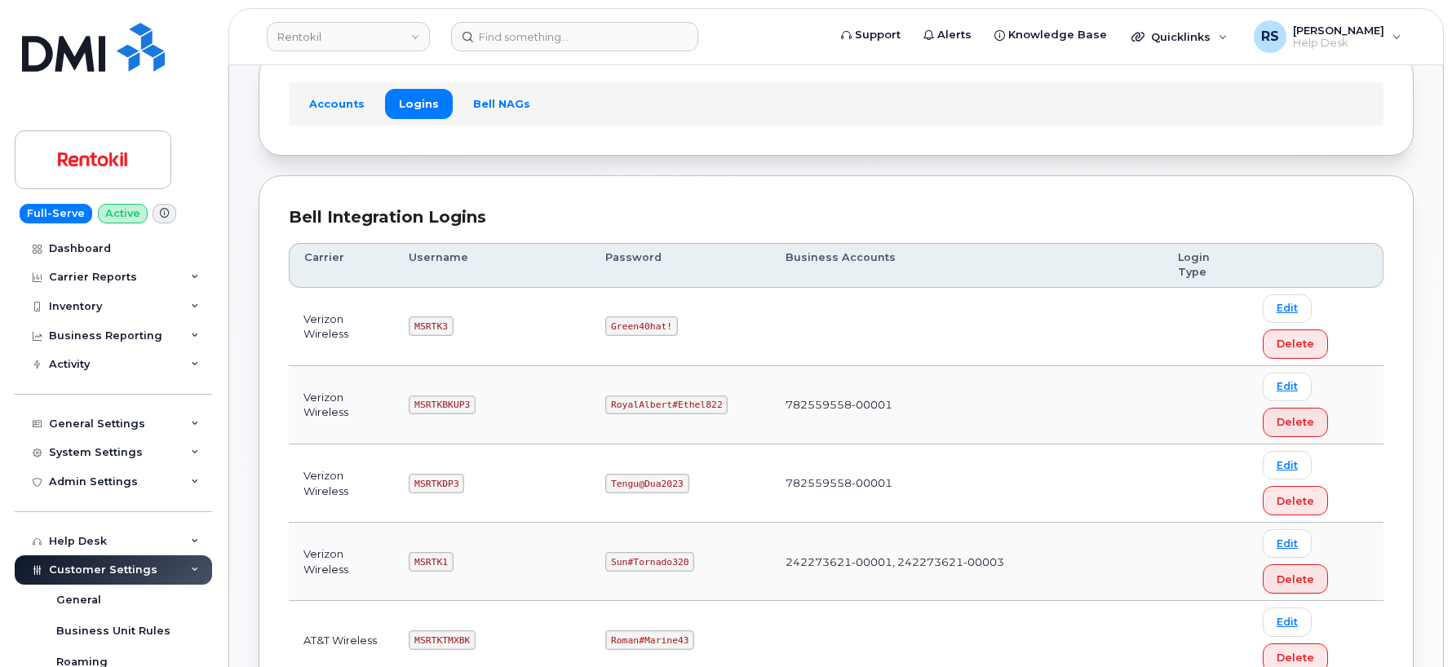
scroll to position [109, 0]
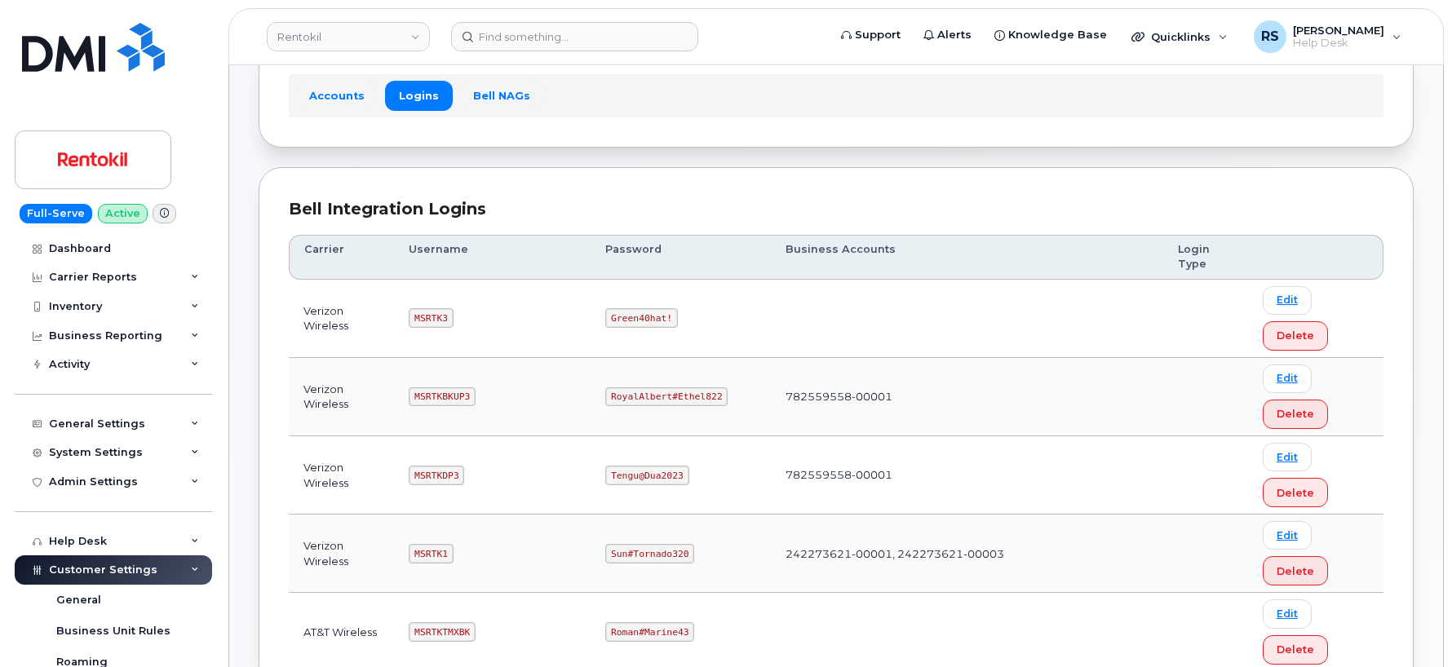
drag, startPoint x: 416, startPoint y: 552, endPoint x: 454, endPoint y: 553, distance: 37.6
click at [453, 553] on code "MSRTK1" at bounding box center [431, 554] width 44 height 20
copy code "MSRTK1"
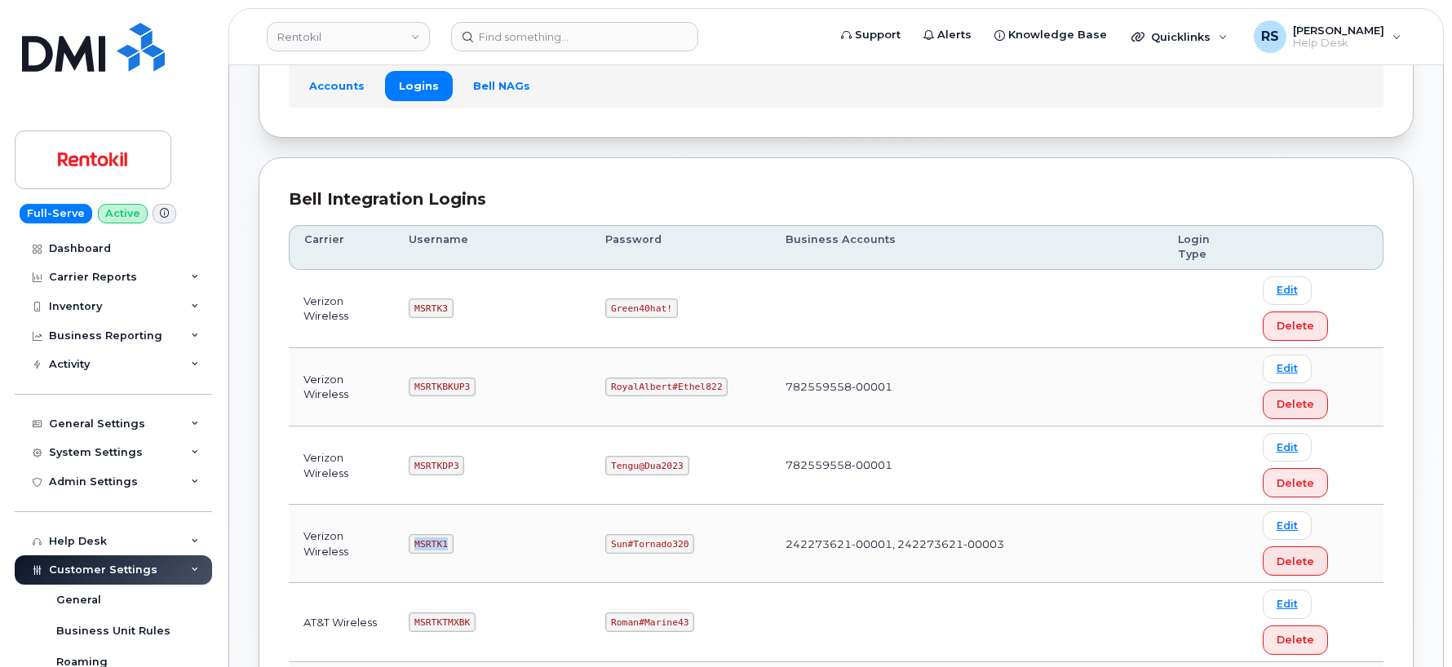
scroll to position [40, 0]
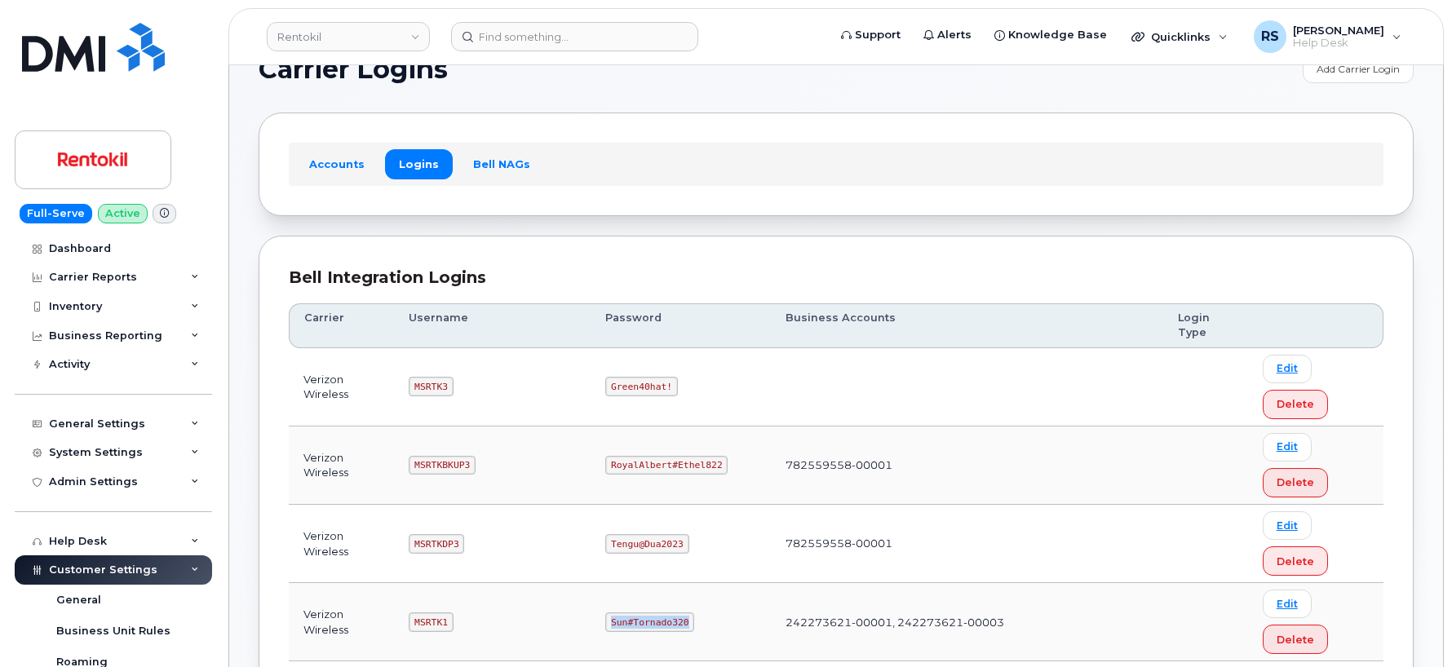
drag, startPoint x: 612, startPoint y: 620, endPoint x: 685, endPoint y: 630, distance: 74.1
click at [685, 630] on code "Sun#Tornado320" at bounding box center [649, 623] width 89 height 20
copy code "Sun#Tornado320"
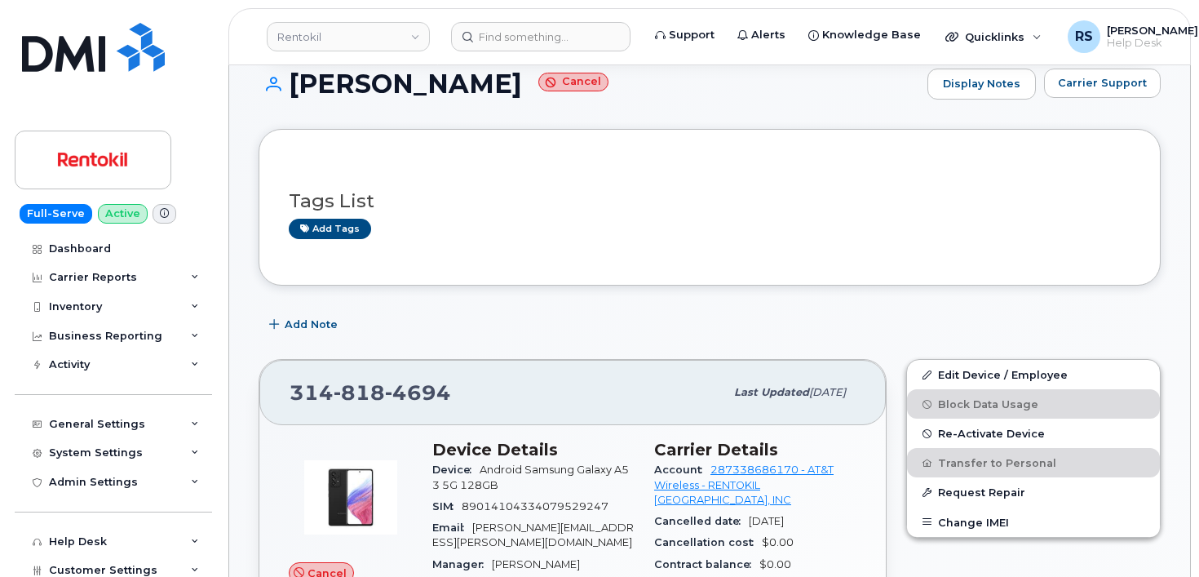
scroll to position [218, 0]
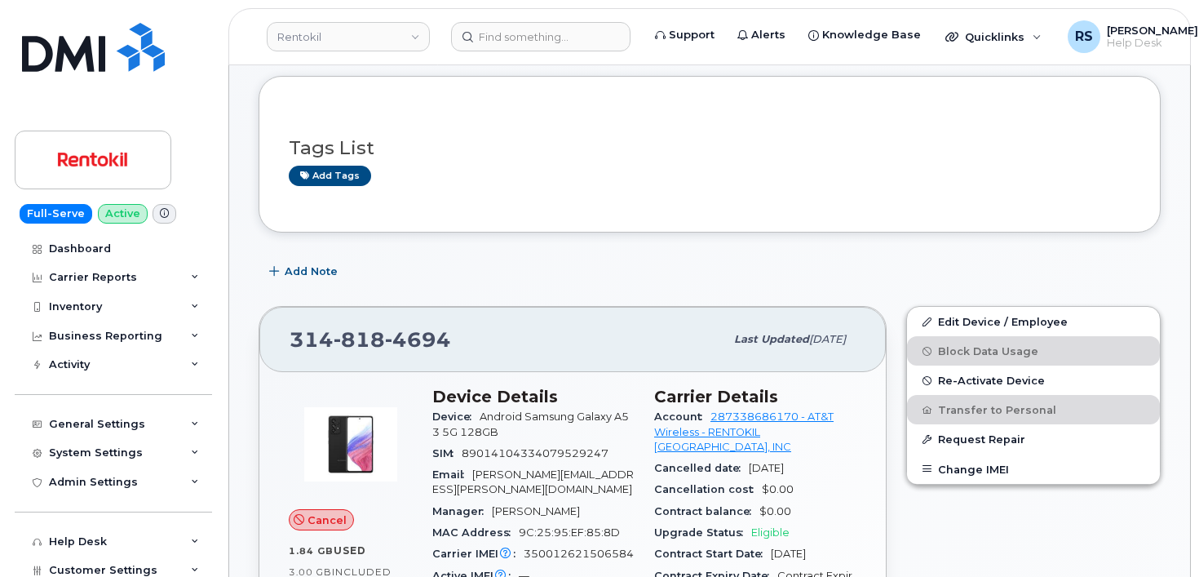
drag, startPoint x: 450, startPoint y: 336, endPoint x: 286, endPoint y: 343, distance: 163.3
click at [286, 343] on div "314 818 4694 Last updated Oct 05, 2025" at bounding box center [572, 339] width 627 height 65
copy span "314 818 4694"
click at [431, 257] on div "Add Note" at bounding box center [710, 271] width 902 height 29
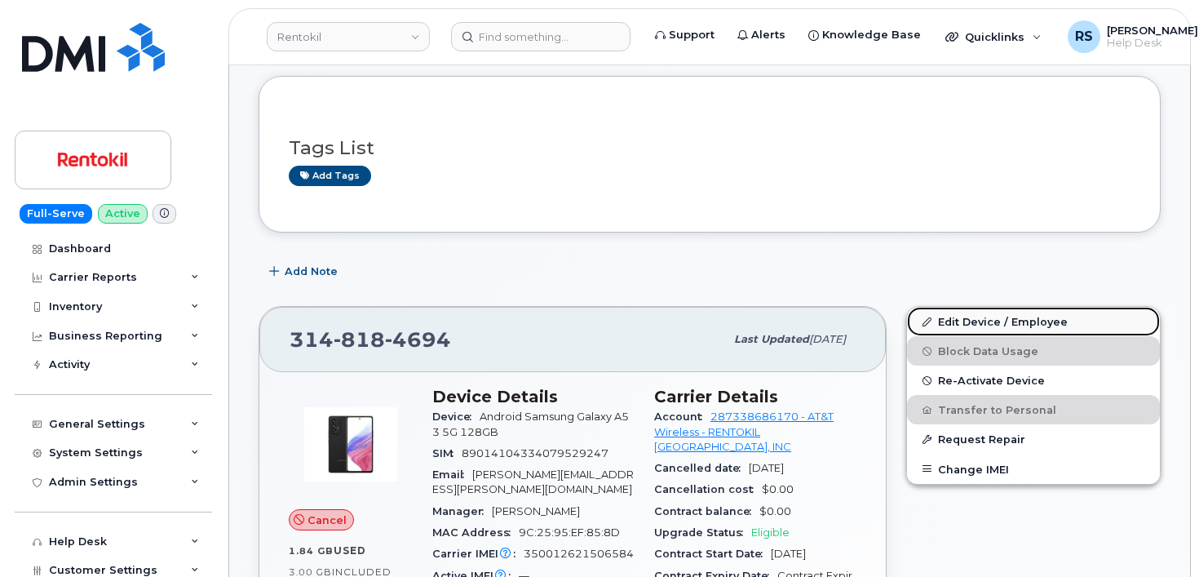
click at [985, 317] on link "Edit Device / Employee" at bounding box center [1033, 321] width 253 height 29
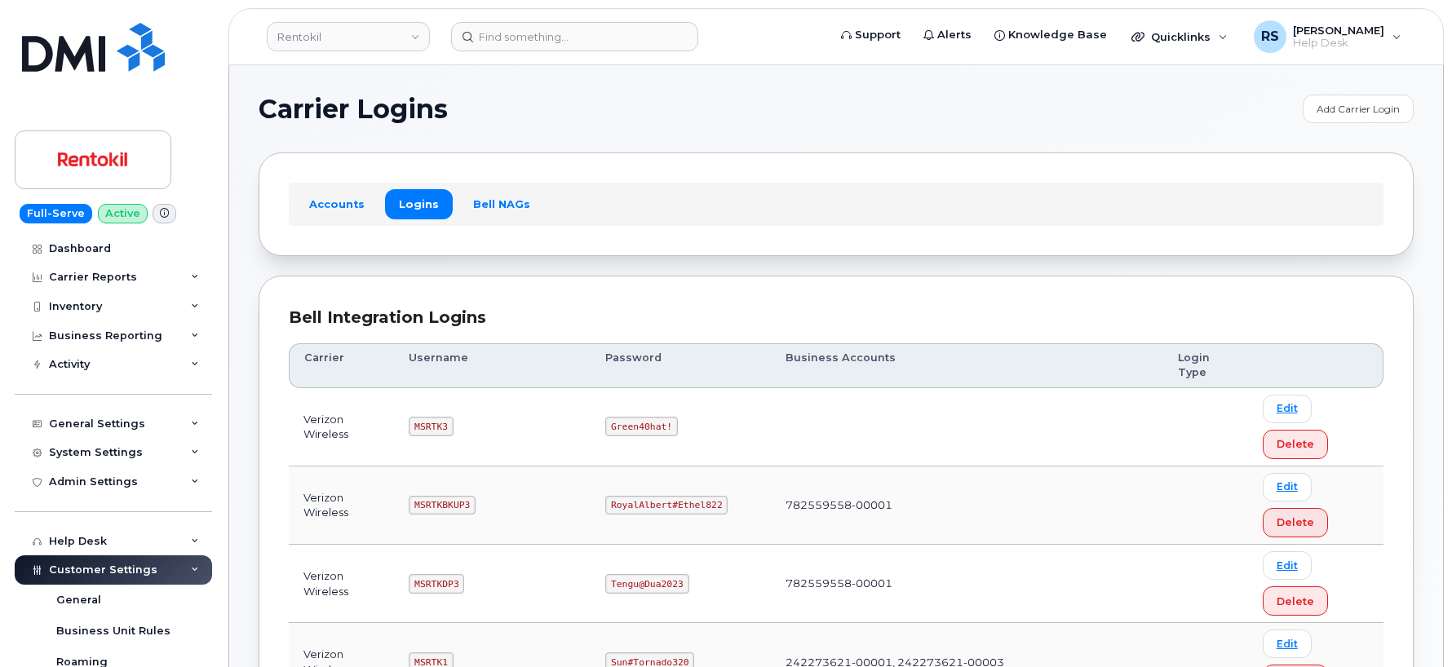
scroll to position [40, 0]
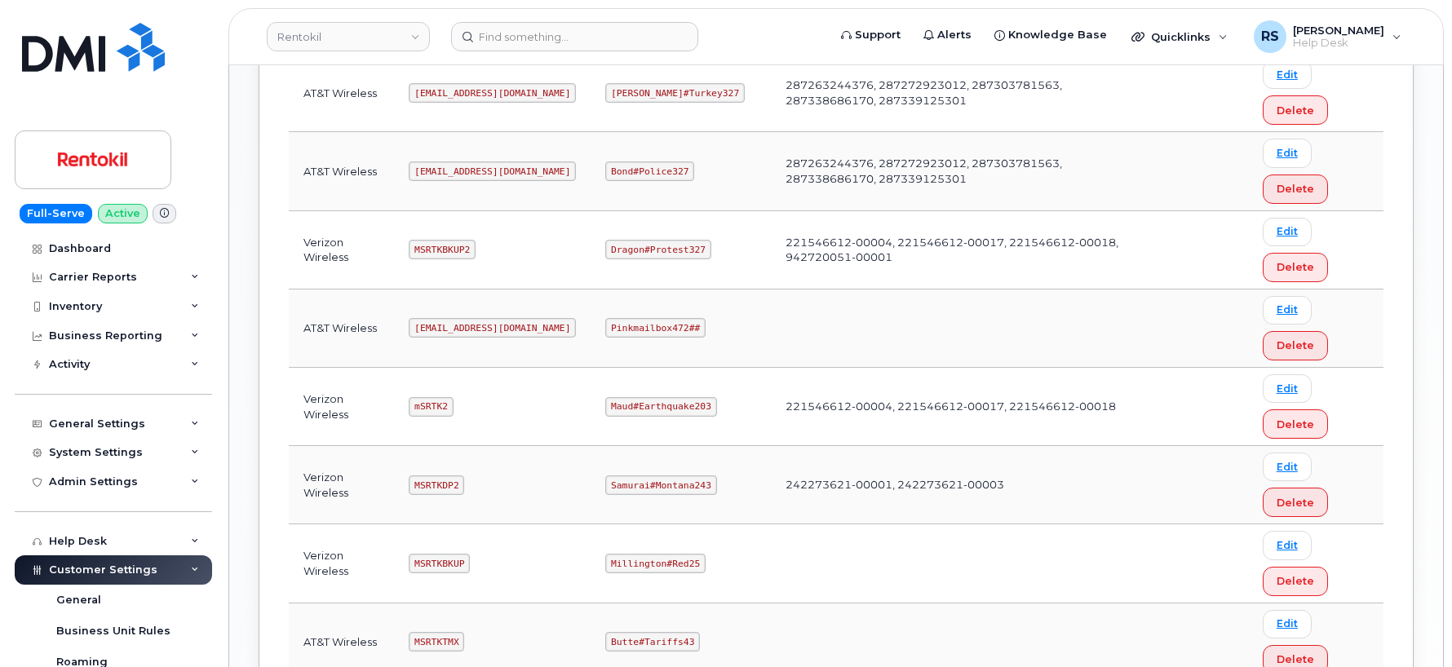
scroll to position [964, 0]
drag, startPoint x: 416, startPoint y: 92, endPoint x: 543, endPoint y: 105, distance: 127.9
click at [543, 105] on td "Ms-rentokil-backup@dminc.com" at bounding box center [492, 90] width 197 height 78
copy code "Ms-rentokil-backup@dminc.com"
drag, startPoint x: 609, startPoint y: 90, endPoint x: 703, endPoint y: 95, distance: 94.8
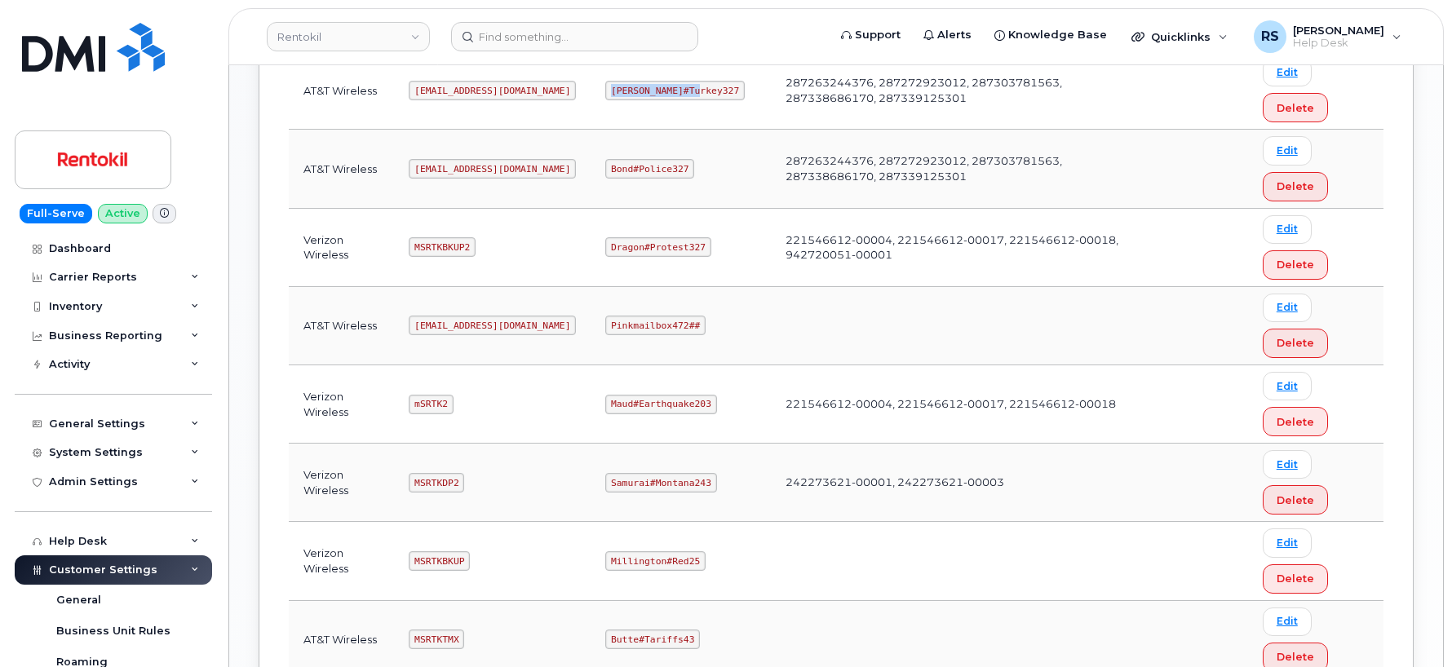
click at [703, 95] on td "George#Turkey327" at bounding box center [680, 90] width 179 height 78
copy code "George#Turkey327"
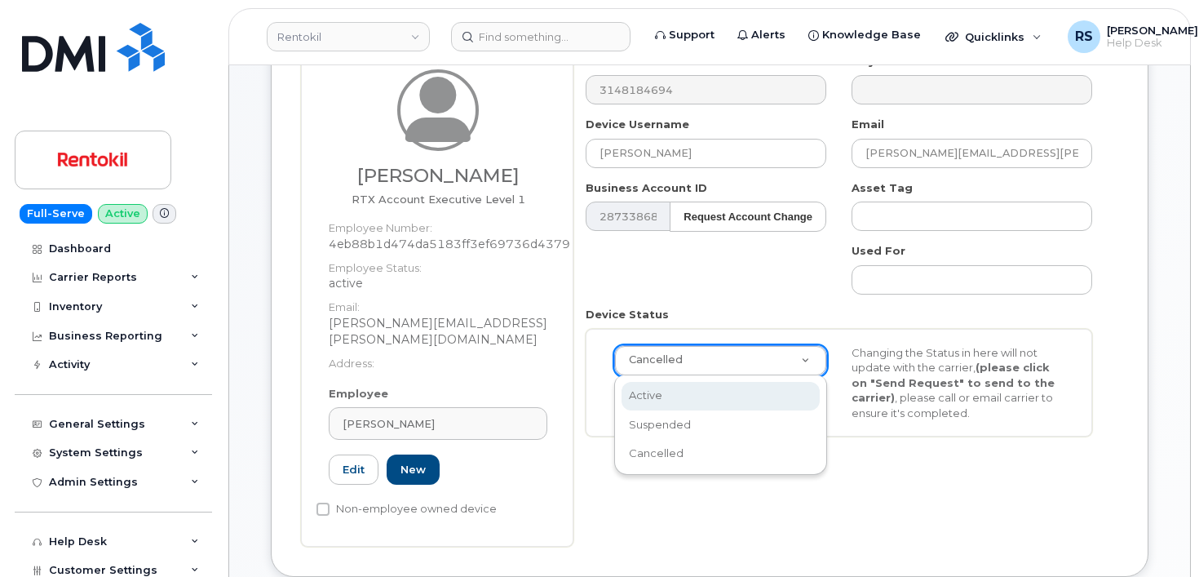
scroll to position [0, 5]
select select "active"
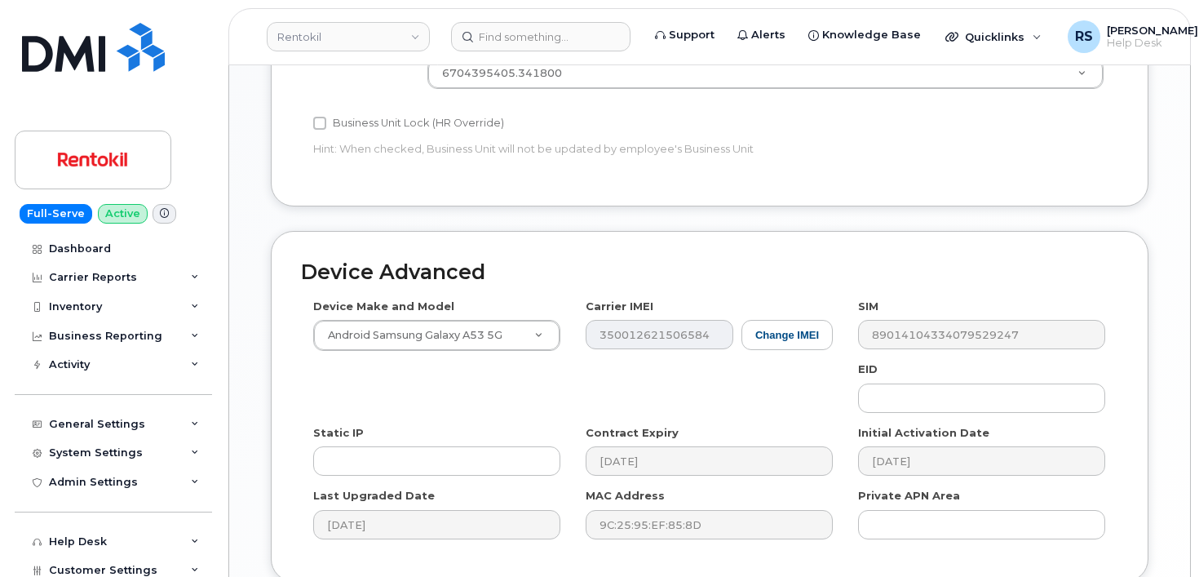
scroll to position [816, 0]
click at [8, 496] on div "Full-Serve Active Dashboard Carrier Reports Monthly Billing Data Daily Data Poo…" at bounding box center [110, 288] width 221 height 577
click at [12, 552] on div "Full-Serve Active Dashboard Carrier Reports Monthly Billing Data Daily Data Poo…" at bounding box center [110, 288] width 221 height 577
click at [14, 565] on div "Full-Serve Active Dashboard Carrier Reports Monthly Billing Data Daily Data Poo…" at bounding box center [110, 288] width 221 height 577
click at [13, 566] on div "Full-Serve Active Dashboard Carrier Reports Monthly Billing Data Daily Data Poo…" at bounding box center [110, 288] width 221 height 577
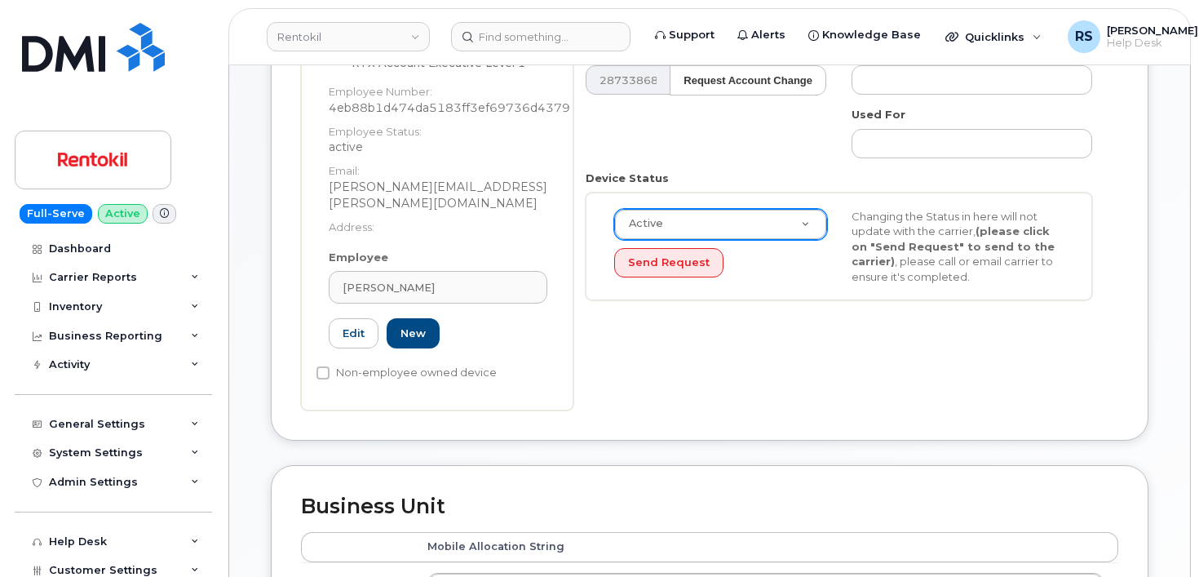
scroll to position [272, 0]
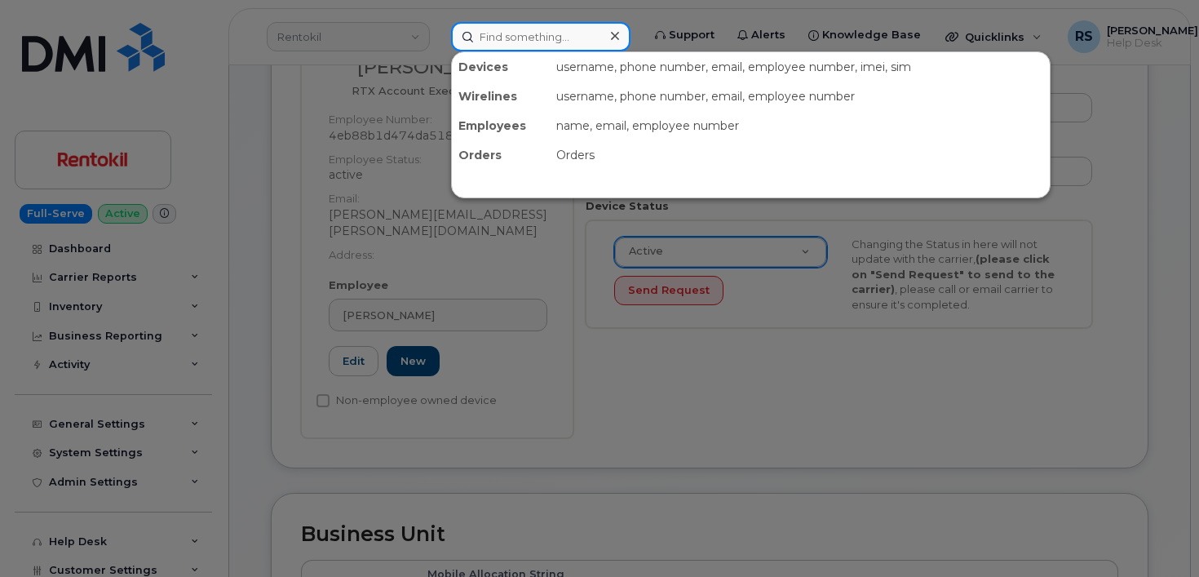
click at [493, 32] on input at bounding box center [540, 36] width 179 height 29
paste input "[PERSON_NAME]"
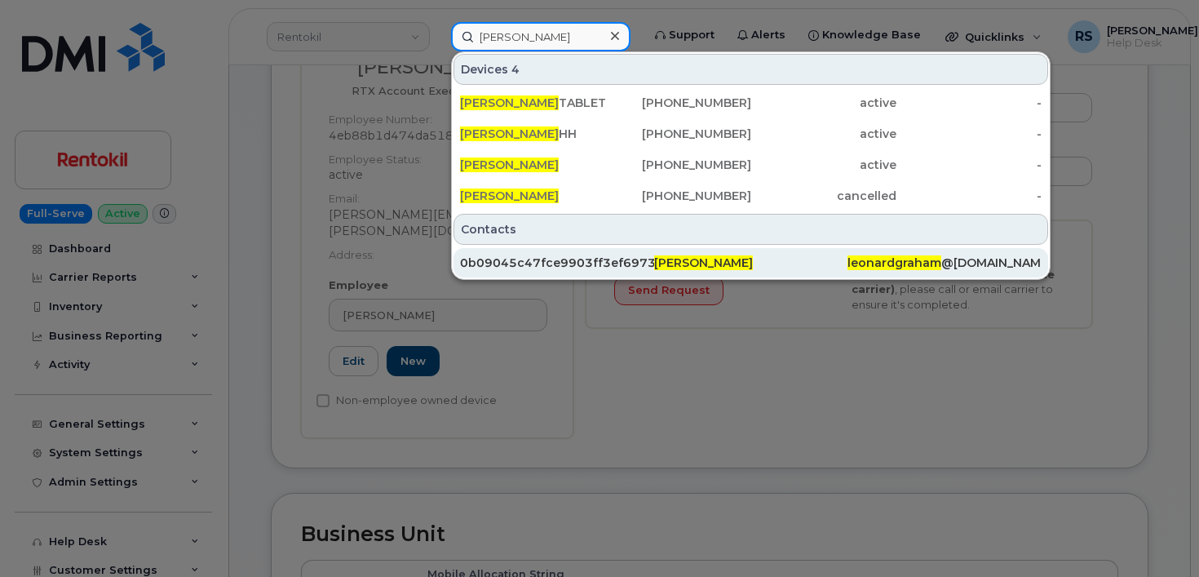
type input "[PERSON_NAME]"
click at [574, 256] on div "0b09045c47fce9903ff3ef69736d43d2" at bounding box center [557, 263] width 194 height 16
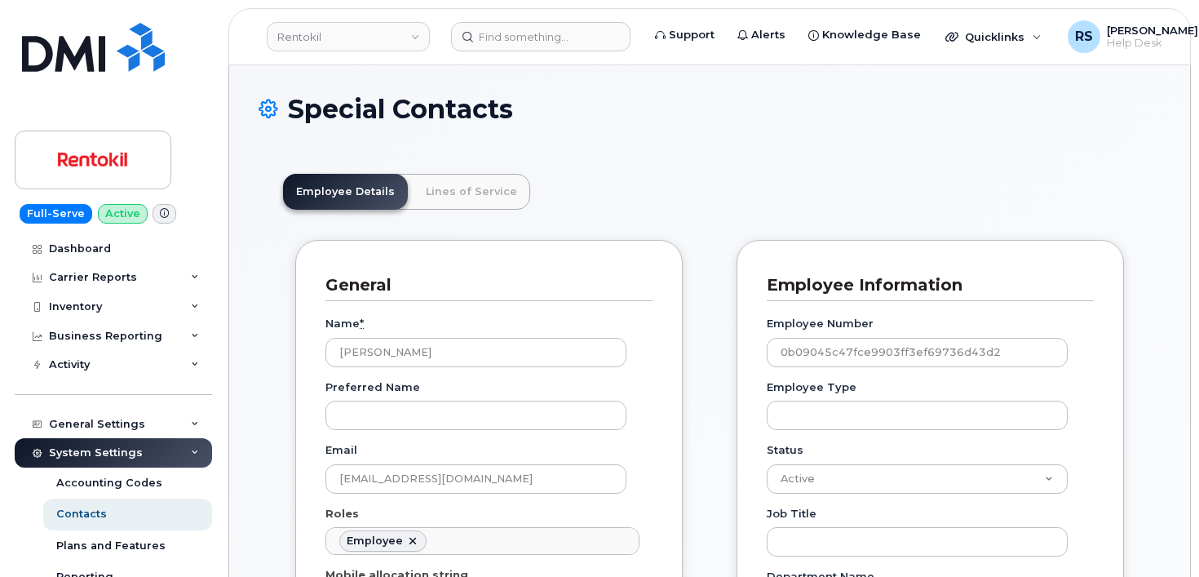
scroll to position [55, 0]
click at [470, 190] on link "Lines of Service" at bounding box center [471, 192] width 117 height 36
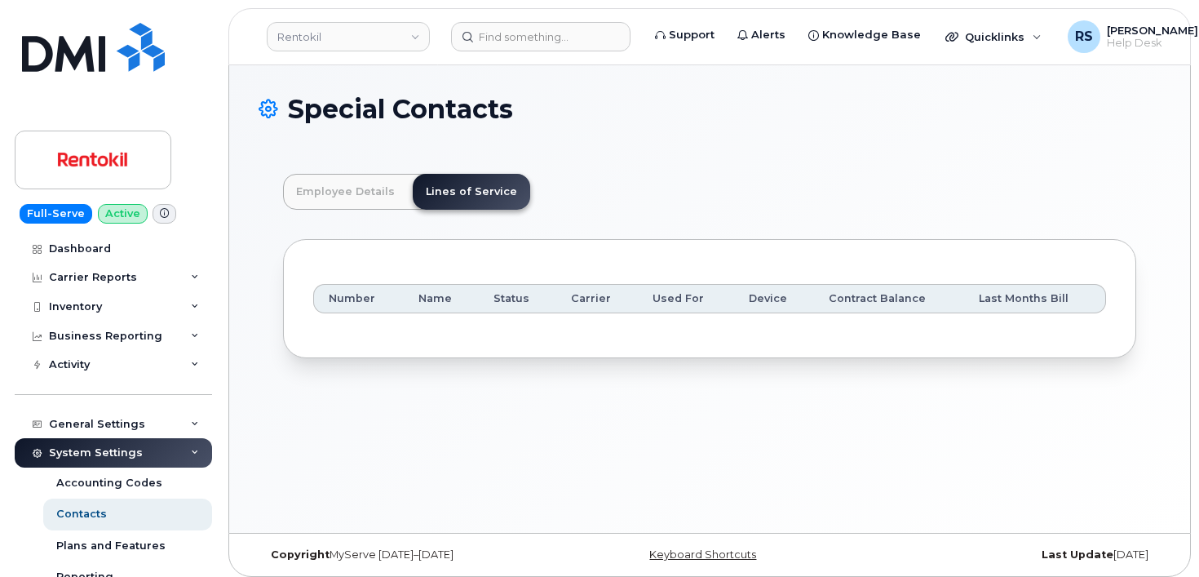
click at [645, 148] on div "Special Contacts" at bounding box center [710, 122] width 902 height 55
click at [366, 193] on link "Employee Details" at bounding box center [345, 192] width 125 height 36
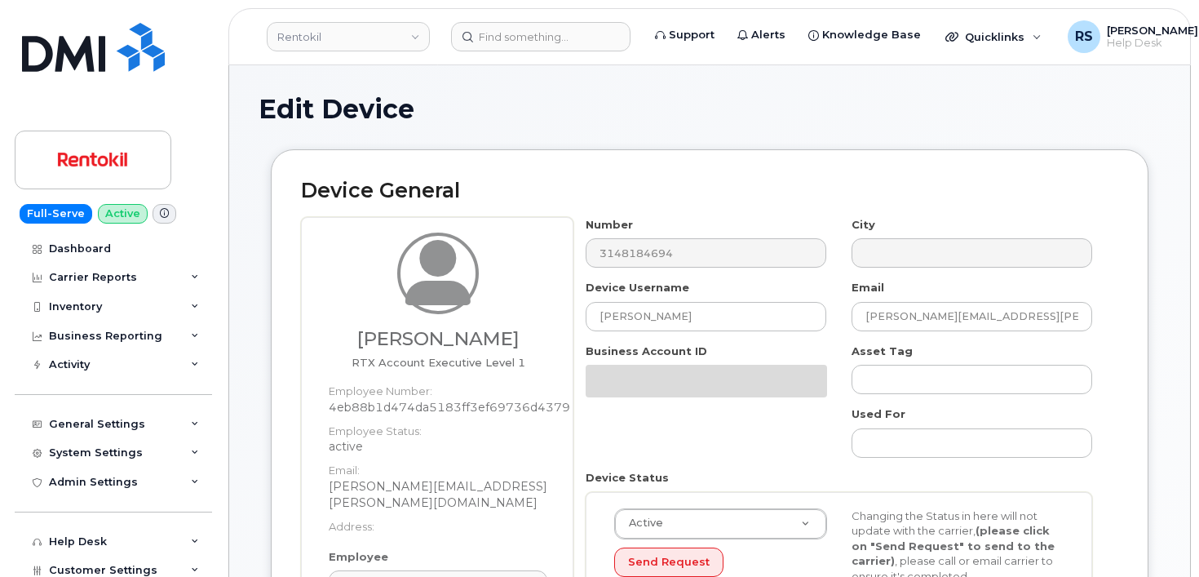
select select "active"
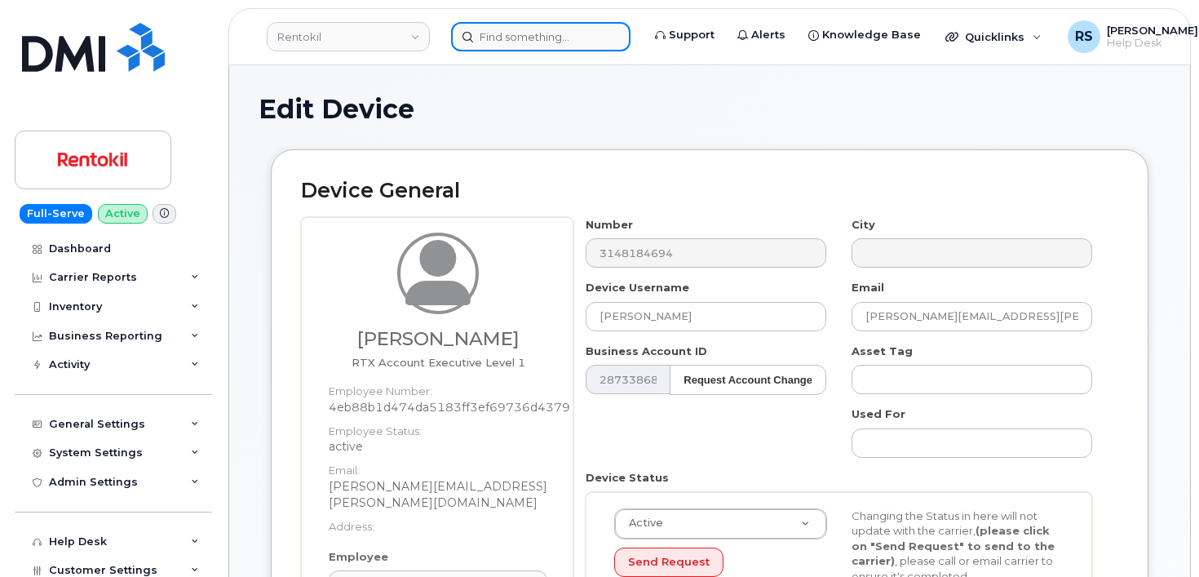
click at [501, 36] on input at bounding box center [540, 36] width 179 height 29
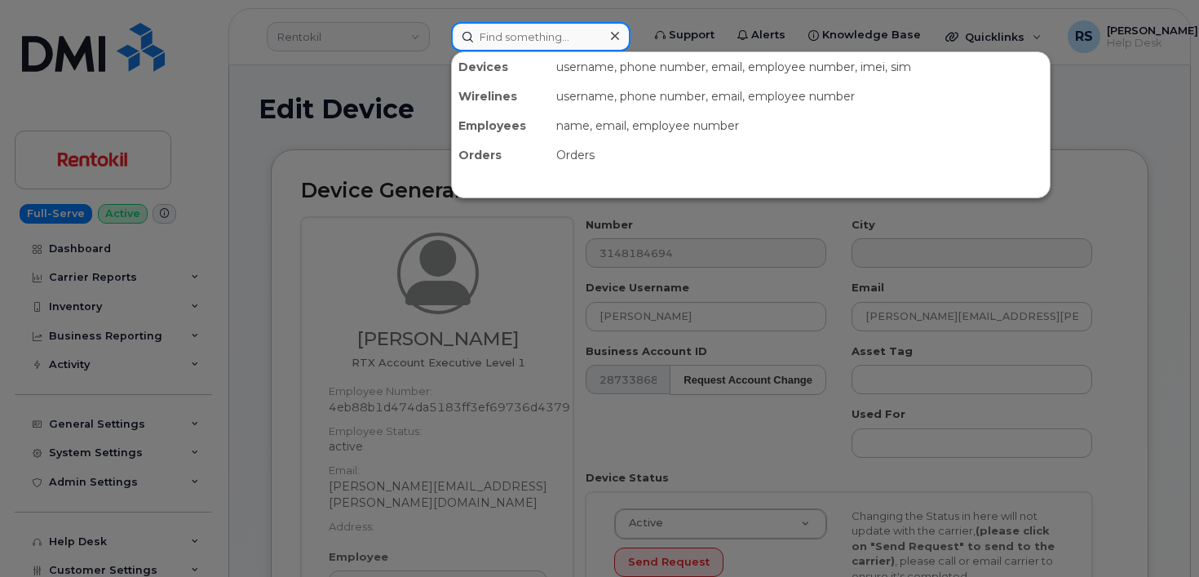
paste input "Leonard Graham"
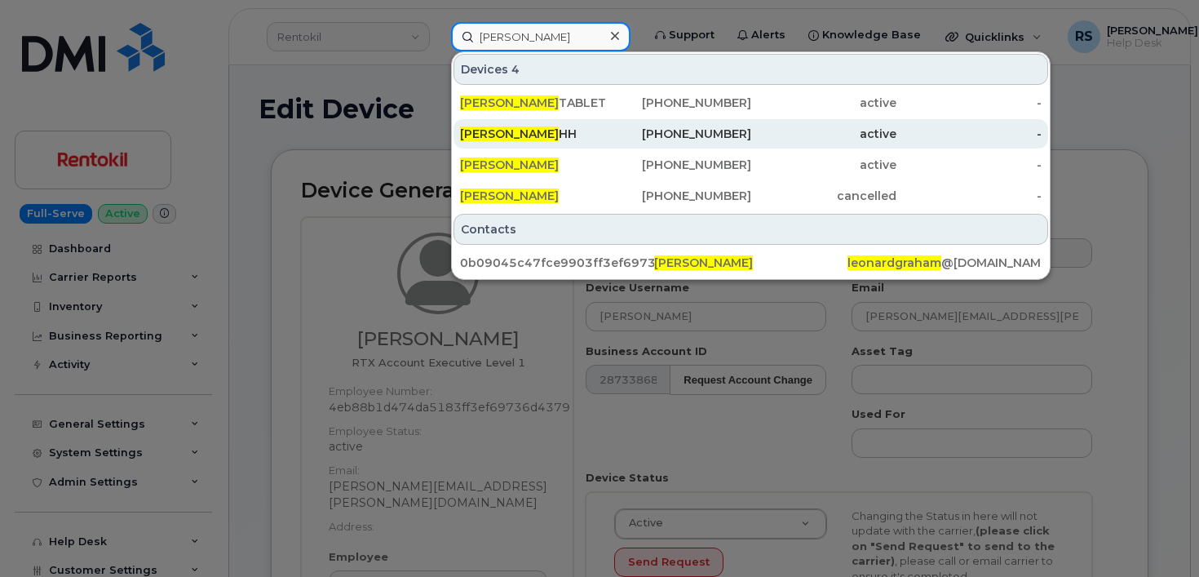
type input "Leonard Graham"
click at [547, 134] on span "LEONARD GRAHAM" at bounding box center [509, 133] width 99 height 15
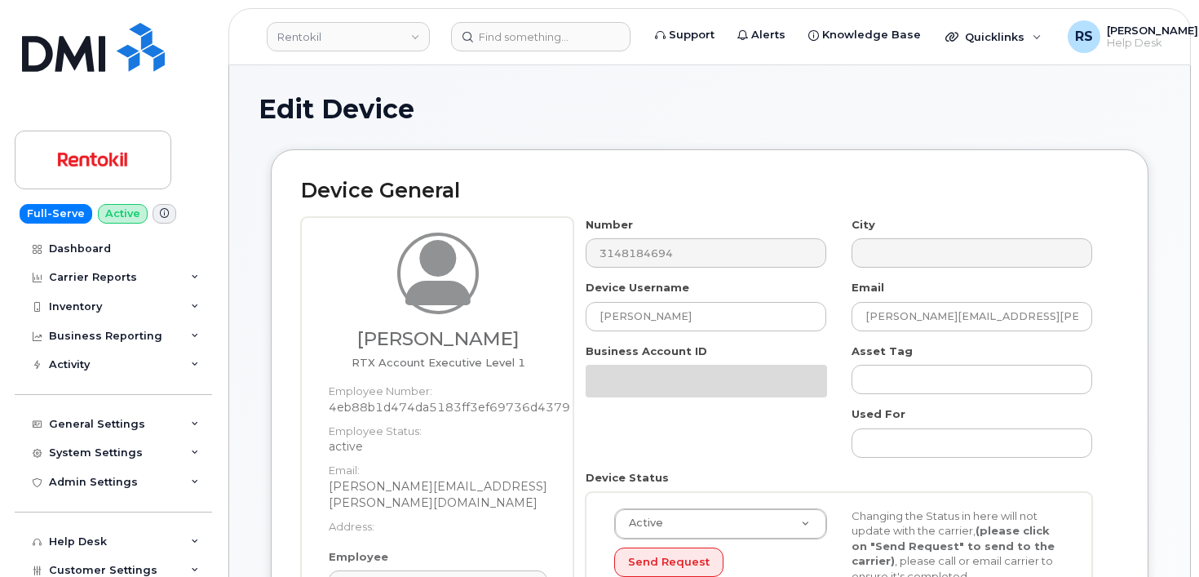
select select "active"
click at [503, 103] on h1 "Edit Device" at bounding box center [710, 109] width 902 height 29
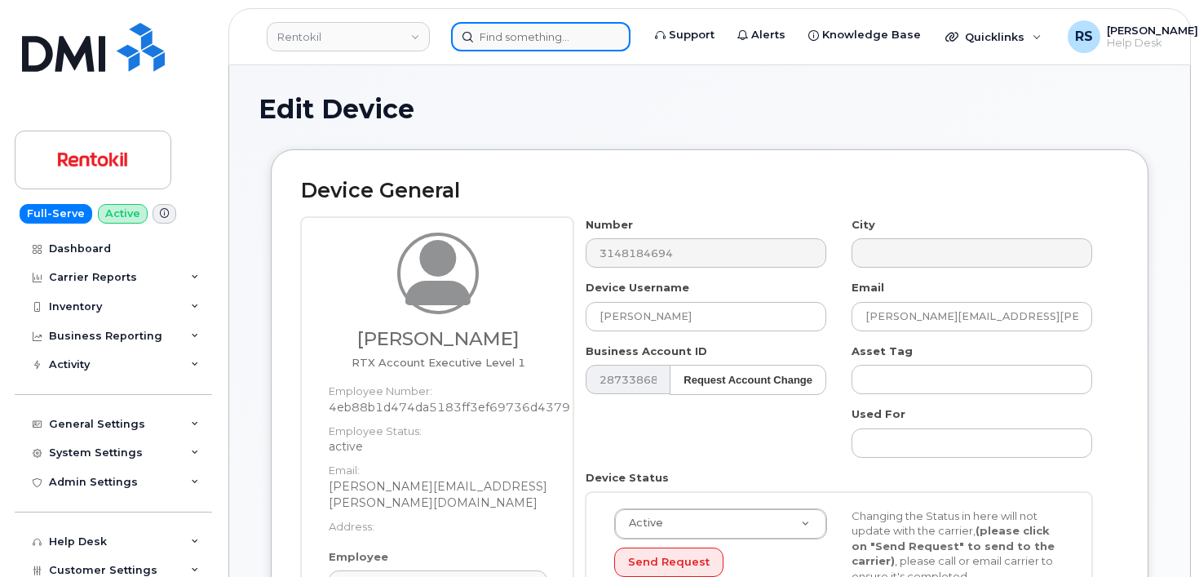
click at [491, 33] on input at bounding box center [540, 36] width 179 height 29
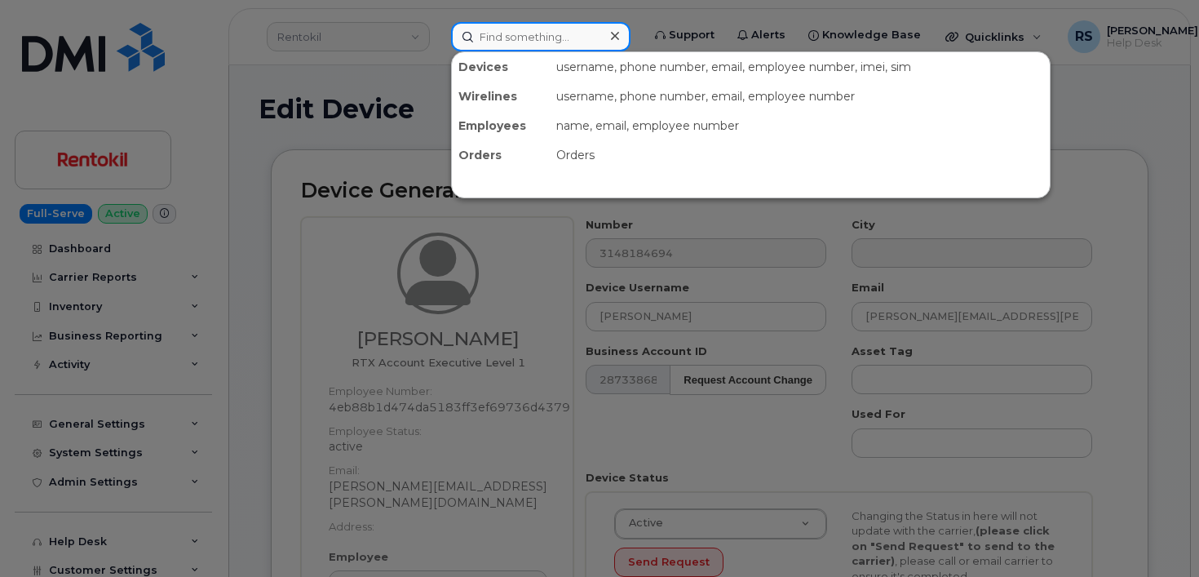
paste input "[PERSON_NAME]"
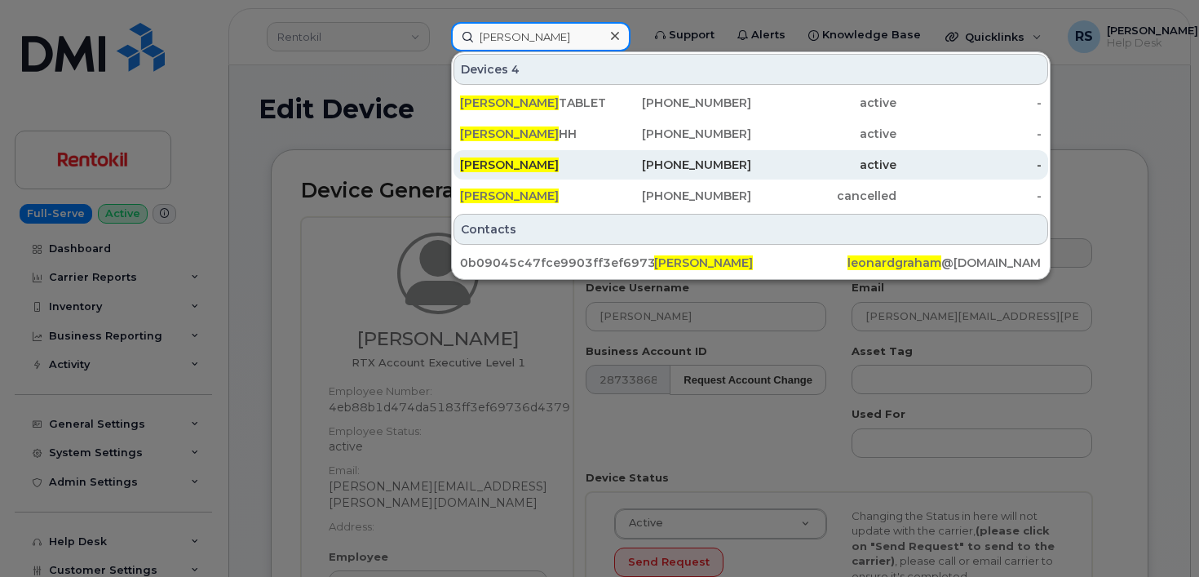
type input "[PERSON_NAME]"
click at [544, 166] on span "[PERSON_NAME]" at bounding box center [509, 164] width 99 height 15
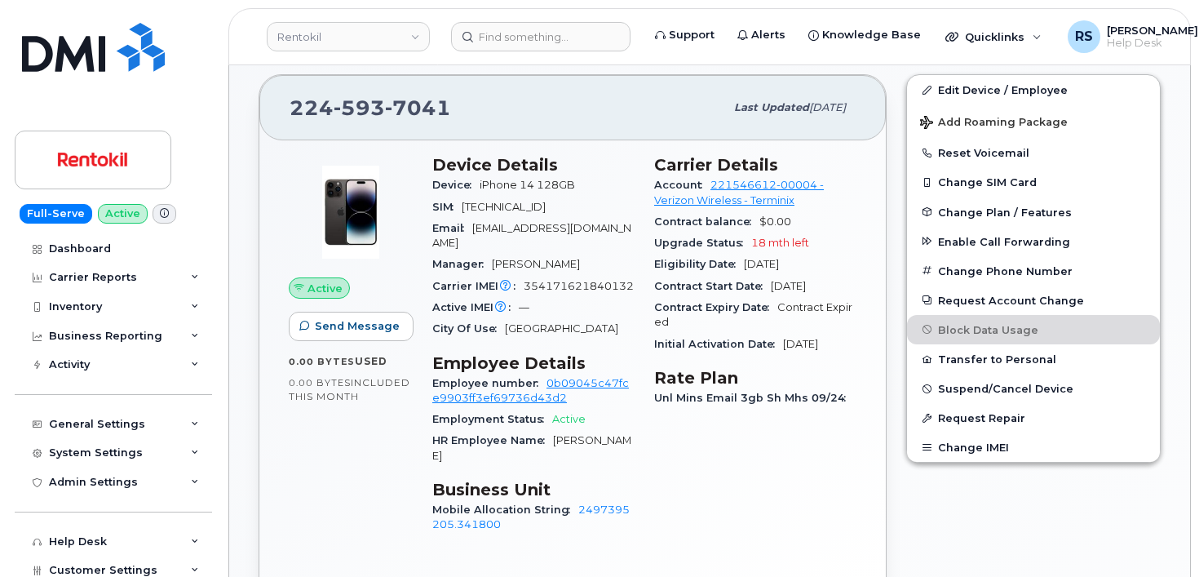
scroll to position [381, 0]
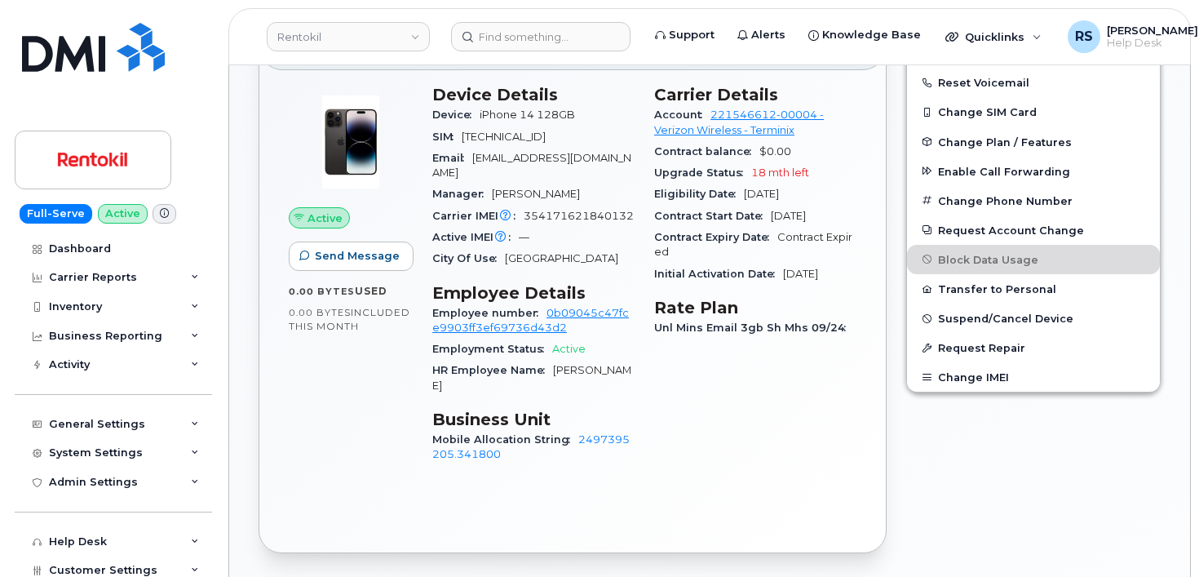
click at [246, 171] on div "LEONARD GRAHAM Active Display Notes Carrier Support Tags List Add tags Add Note…" at bounding box center [709, 520] width 961 height 1672
click at [14, 557] on div "Full-Serve Active Dashboard Carrier Reports Monthly Billing Data Daily Data Poo…" at bounding box center [110, 288] width 221 height 577
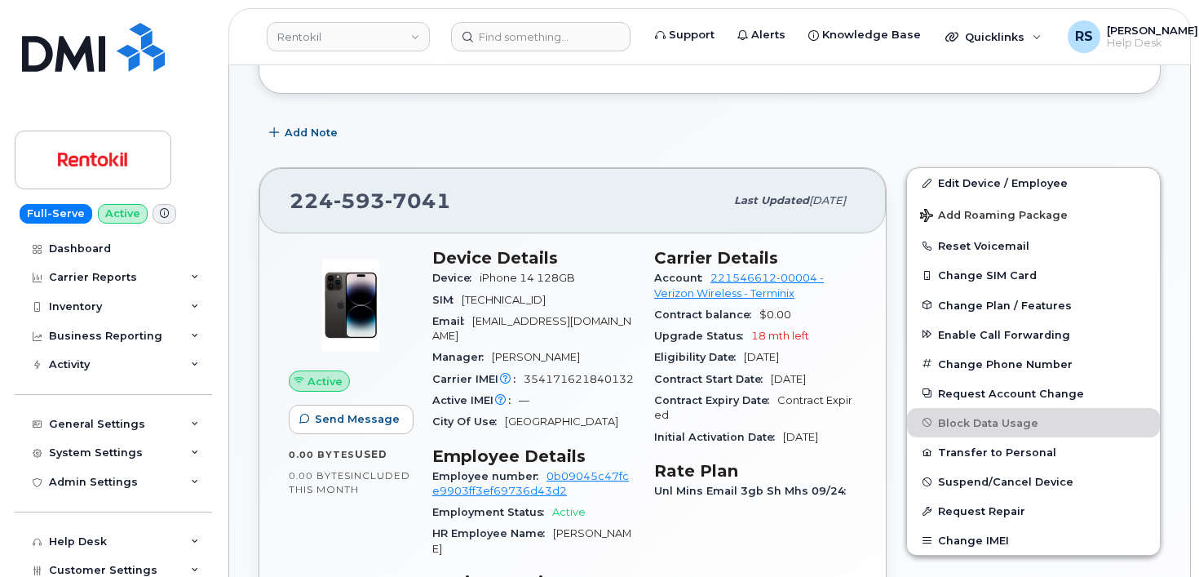
scroll to position [272, 0]
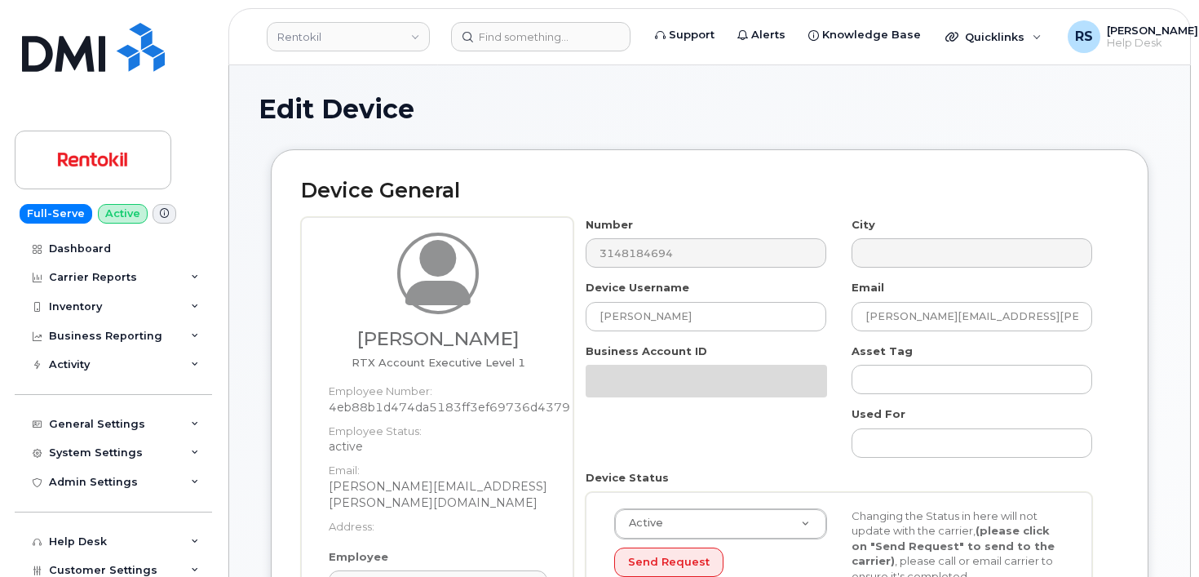
select select "active"
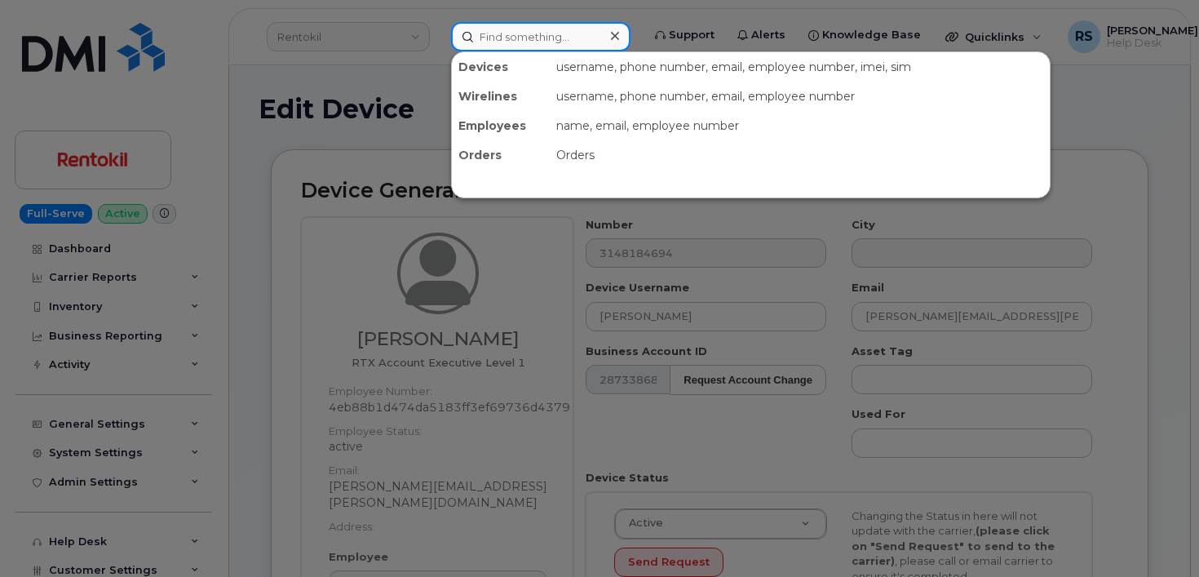
click at [524, 38] on input at bounding box center [540, 36] width 179 height 29
paste input "[PERSON_NAME]"
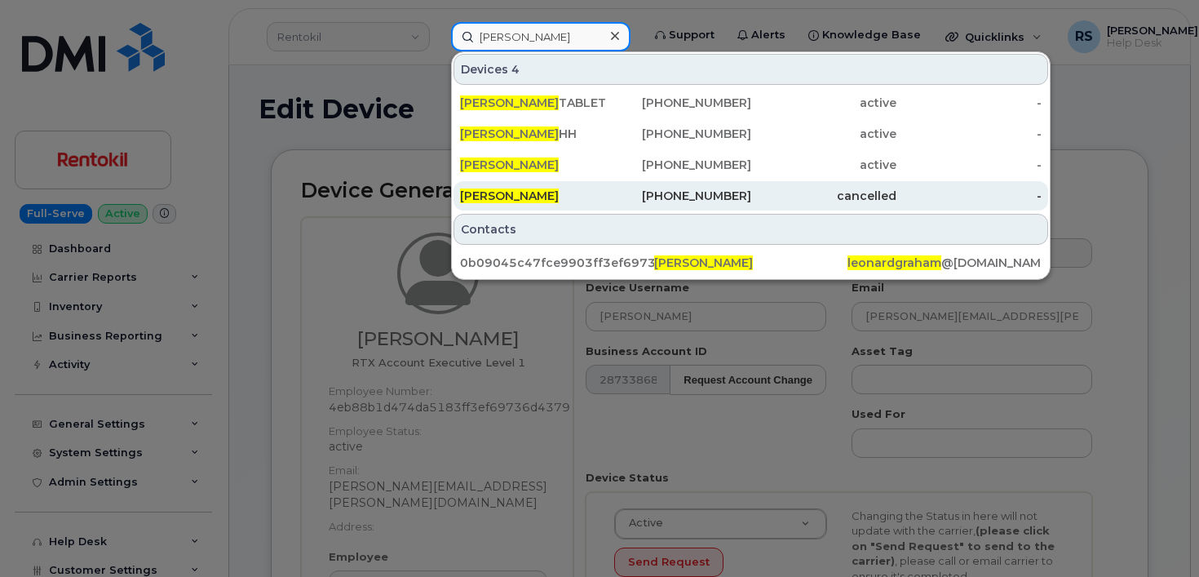
type input "[PERSON_NAME]"
click at [538, 193] on span "Leonard Graham" at bounding box center [509, 195] width 99 height 15
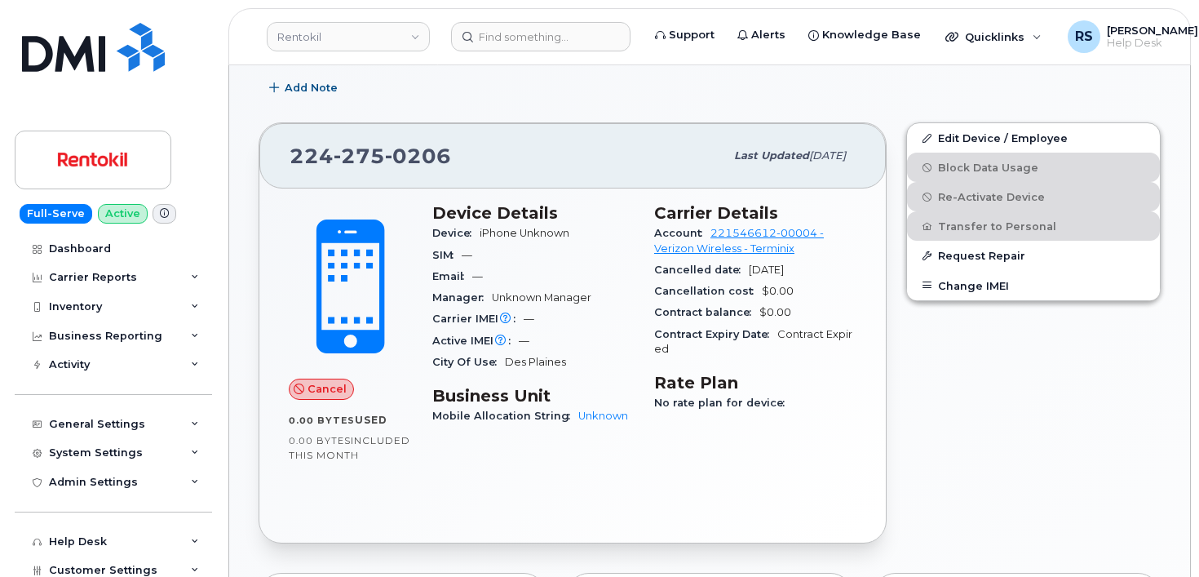
scroll to position [272, 0]
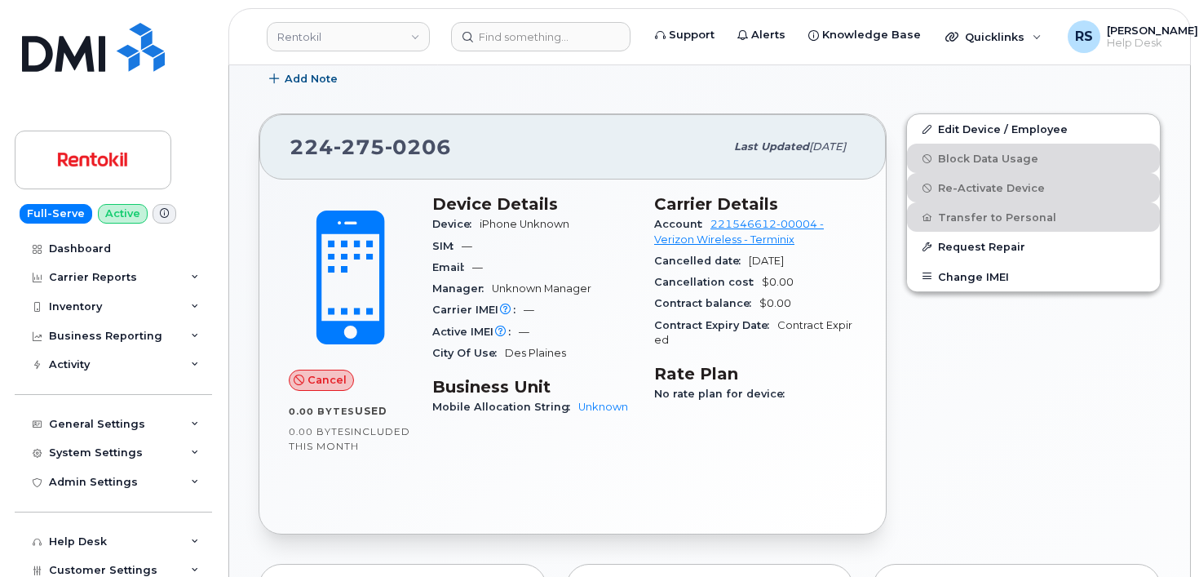
click at [12, 552] on div "Full-Serve Active Dashboard Carrier Reports Monthly Billing Data Daily Data Poo…" at bounding box center [110, 288] width 221 height 577
click at [10, 548] on div "Full-Serve Active Dashboard Carrier Reports Monthly Billing Data Daily Data Poo…" at bounding box center [110, 288] width 221 height 577
click at [494, 35] on input at bounding box center [540, 36] width 179 height 29
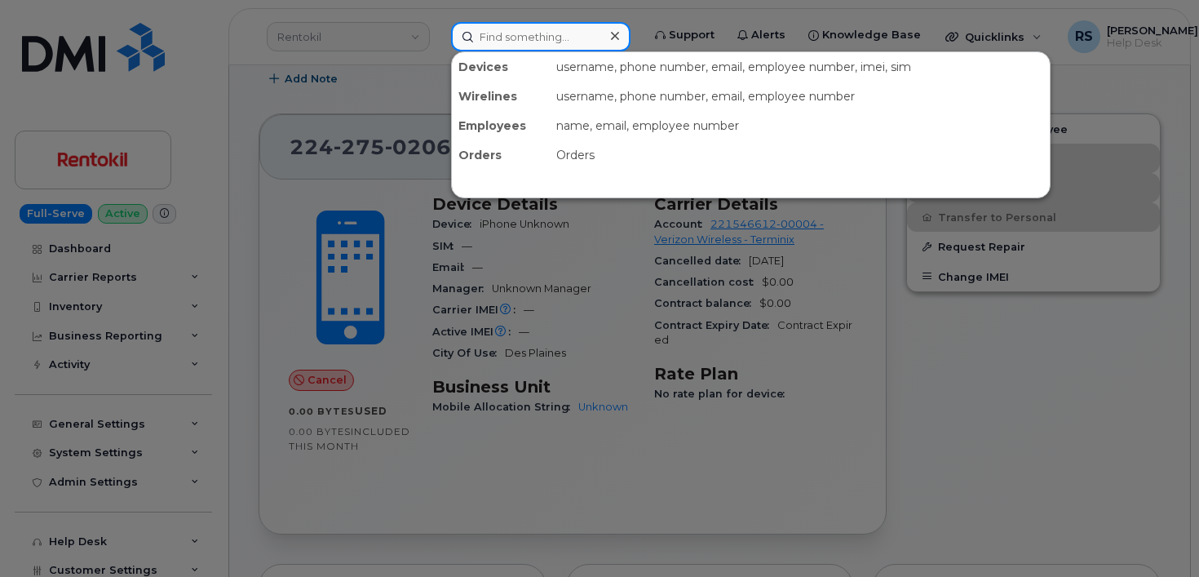
paste input "[PERSON_NAME]"
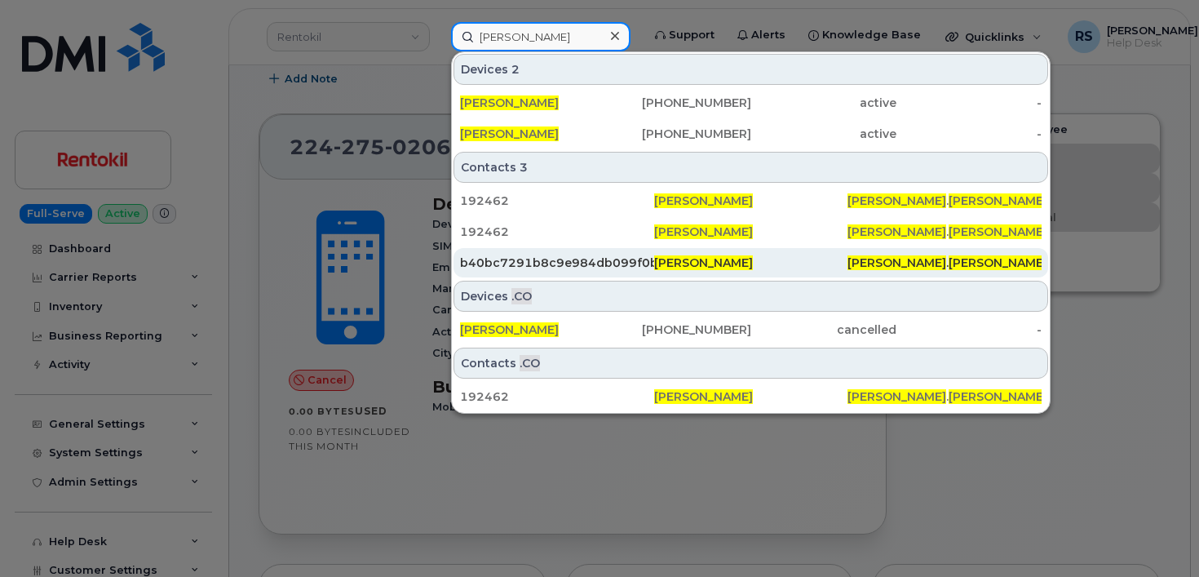
type input "[PERSON_NAME]"
click at [685, 259] on span "[PERSON_NAME]" at bounding box center [703, 262] width 99 height 15
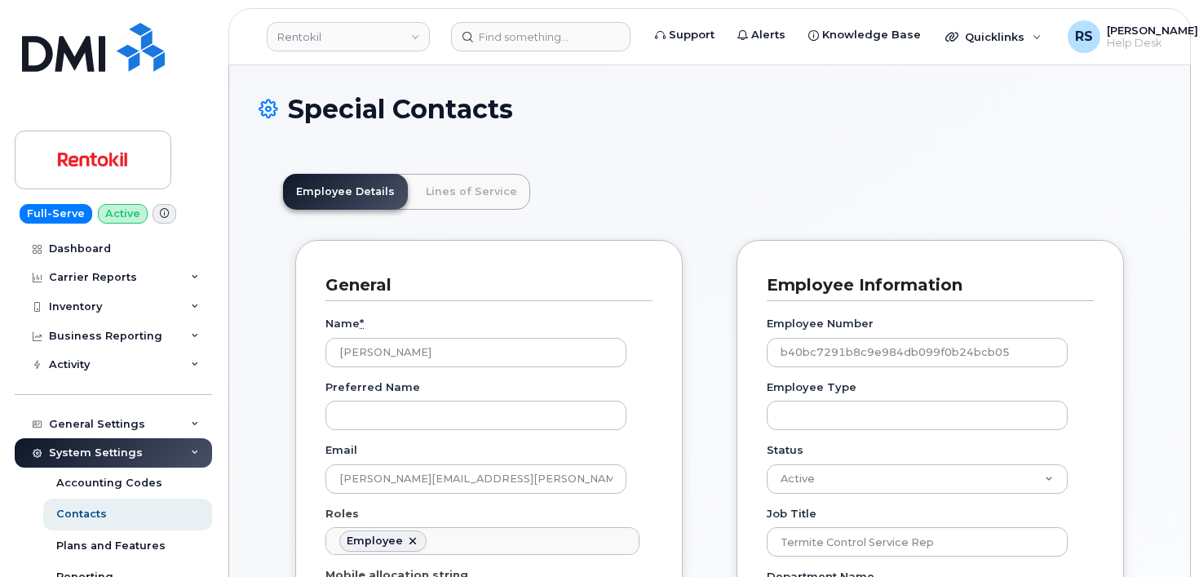
scroll to position [55, 0]
click at [463, 184] on link "Lines of Service" at bounding box center [471, 192] width 117 height 36
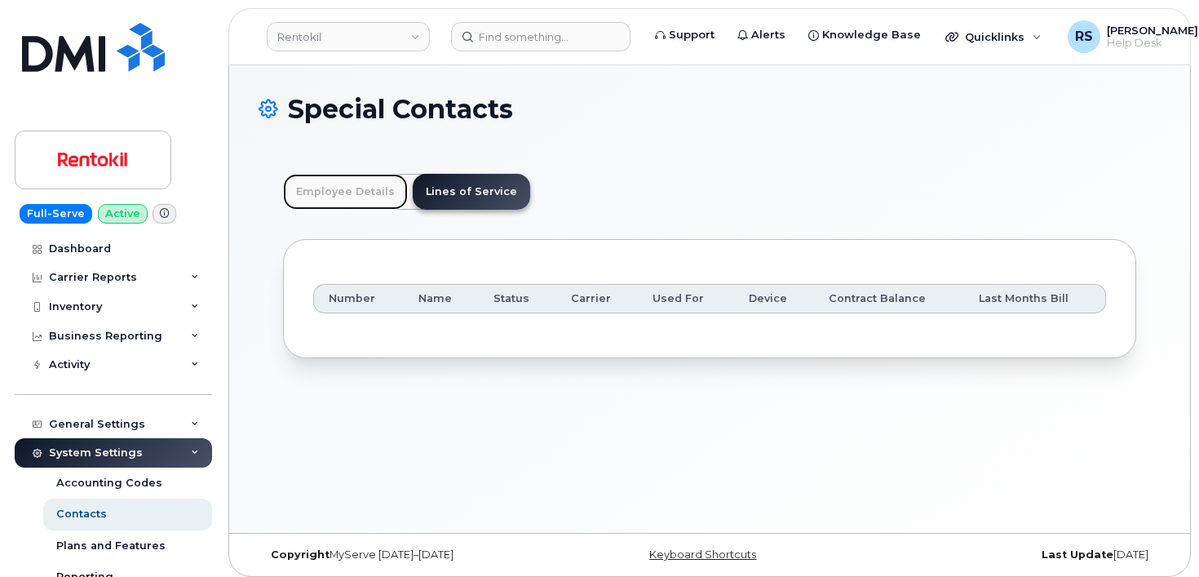
click at [361, 195] on link "Employee Details" at bounding box center [345, 192] width 125 height 36
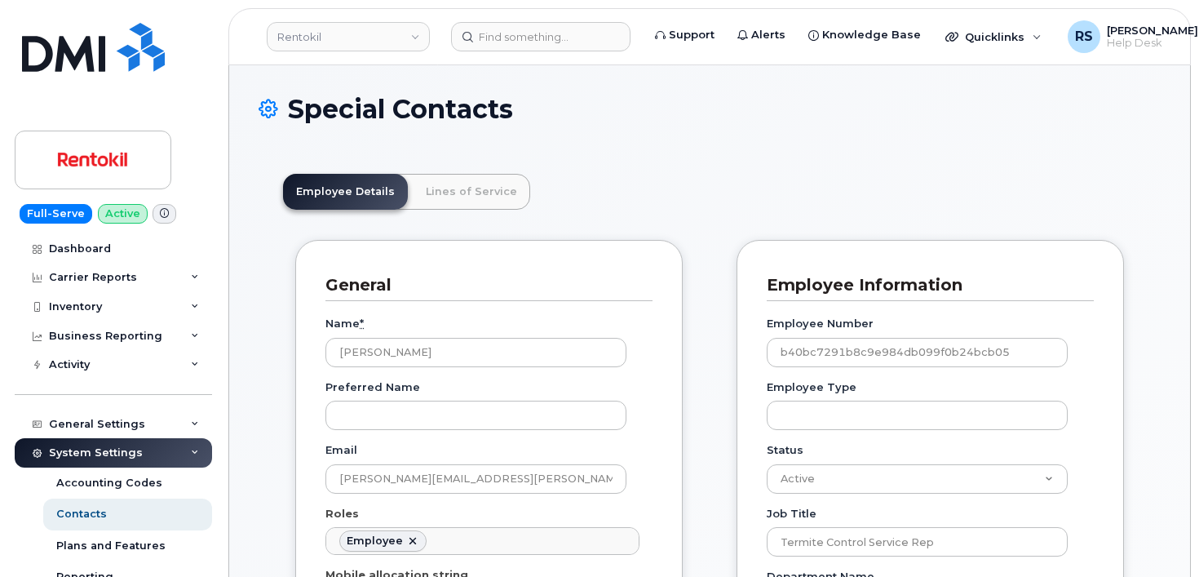
click at [711, 203] on header "Employee Details Lines of Service" at bounding box center [709, 192] width 853 height 36
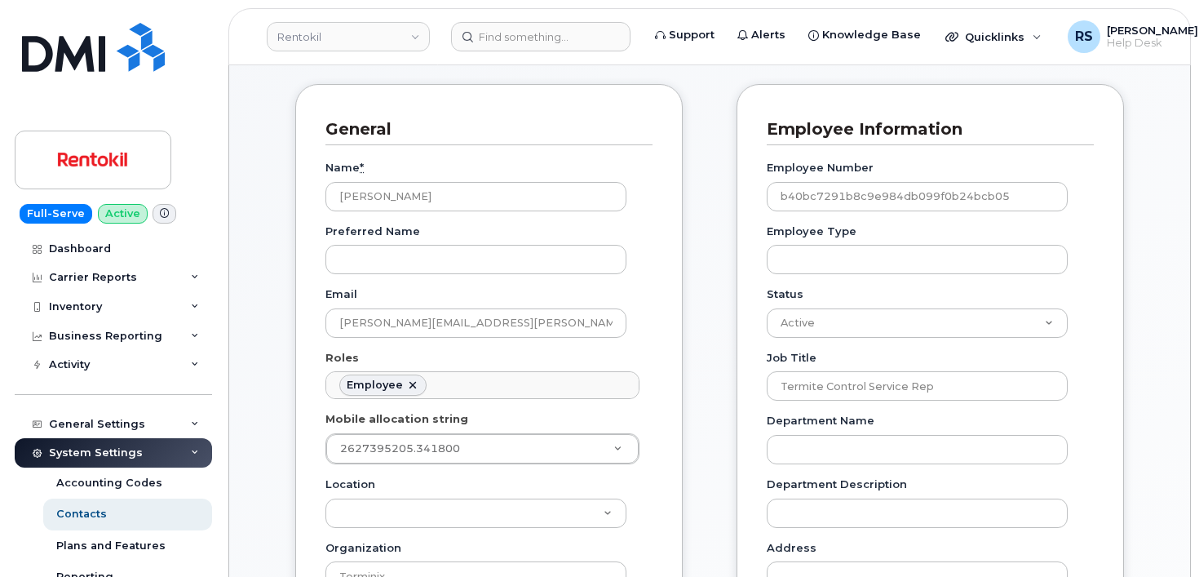
scroll to position [163, 0]
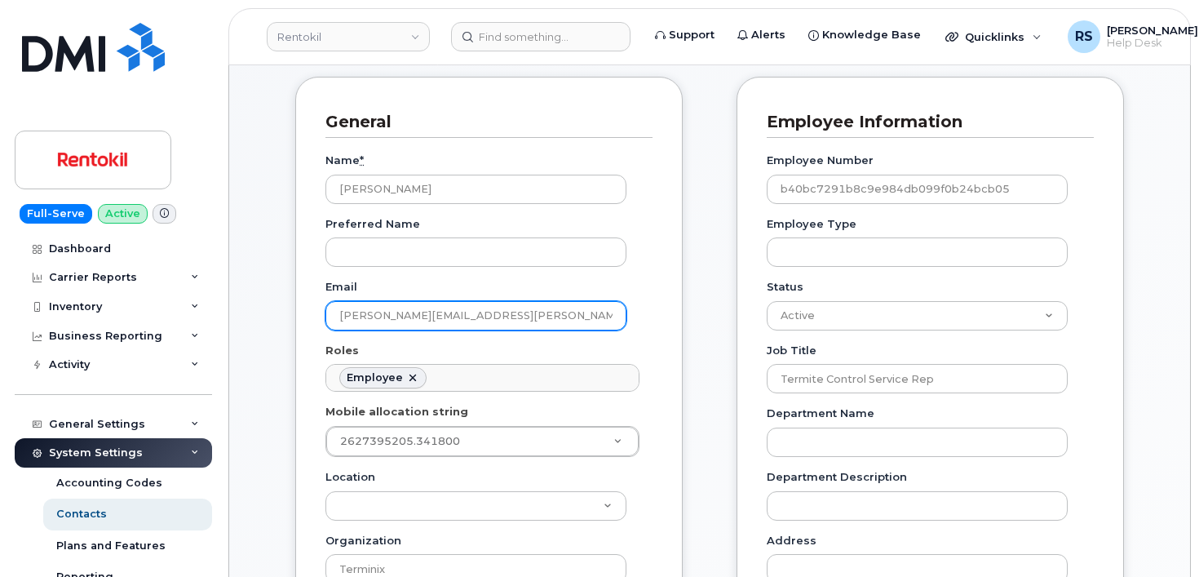
drag, startPoint x: 544, startPoint y: 314, endPoint x: 394, endPoint y: 324, distance: 150.4
click at [325, 312] on div "General Name * [PERSON_NAME] Preferred Name Email [PERSON_NAME][EMAIL_ADDRESS][…" at bounding box center [489, 459] width 388 height 764
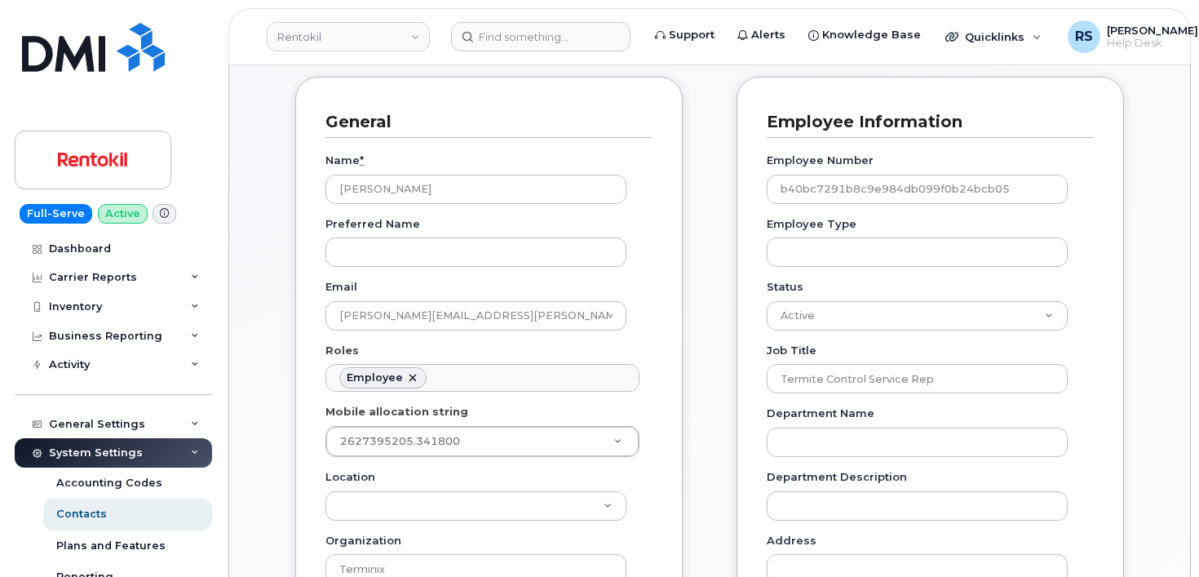
click at [19, 559] on div "System Settings Accounting Codes Contacts Plans and Features Reporting Carrier …" at bounding box center [116, 562] width 202 height 248
click at [14, 552] on div "Full-Serve Active Dashboard Carrier Reports Monthly Billing Data Daily Data Poo…" at bounding box center [110, 288] width 221 height 577
click at [30, 560] on div "System Settings Accounting Codes Contacts Plans and Features Reporting Carrier …" at bounding box center [116, 562] width 202 height 248
